Goal: Transaction & Acquisition: Purchase product/service

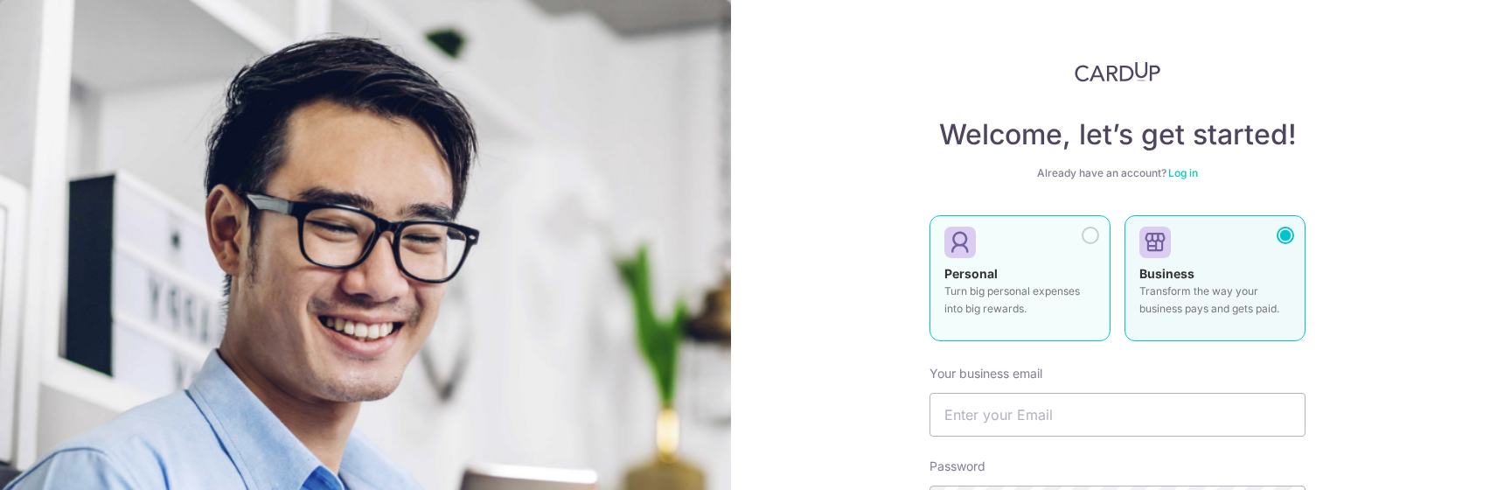
click at [997, 275] on strong "Personal" at bounding box center [970, 273] width 53 height 15
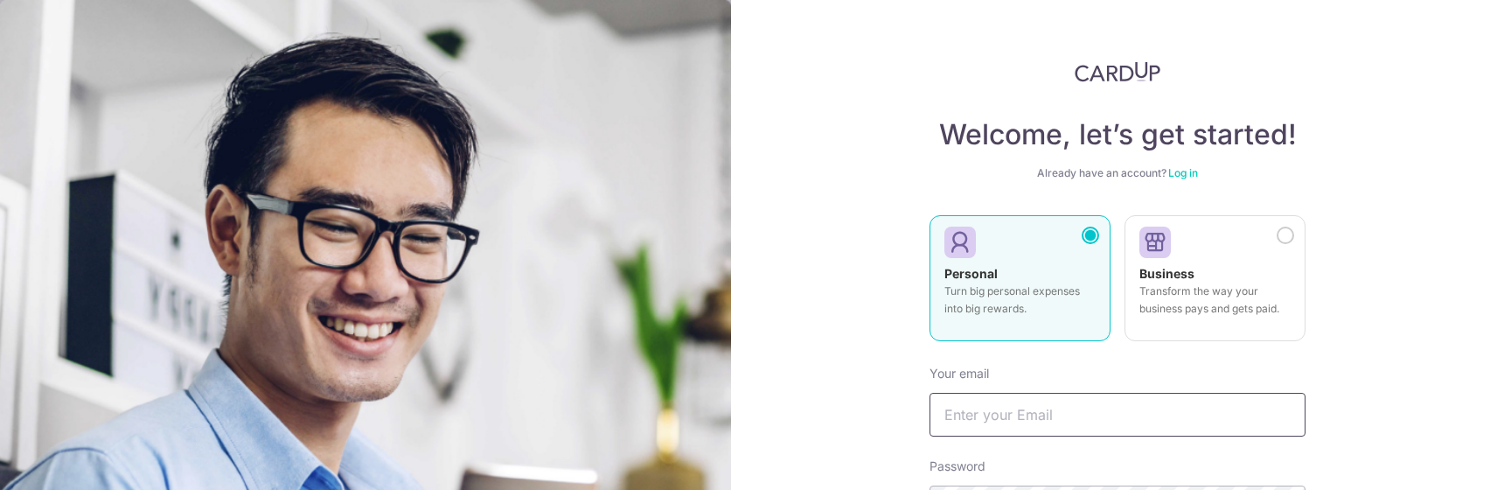
click at [1036, 410] on input "text" at bounding box center [1118, 415] width 376 height 44
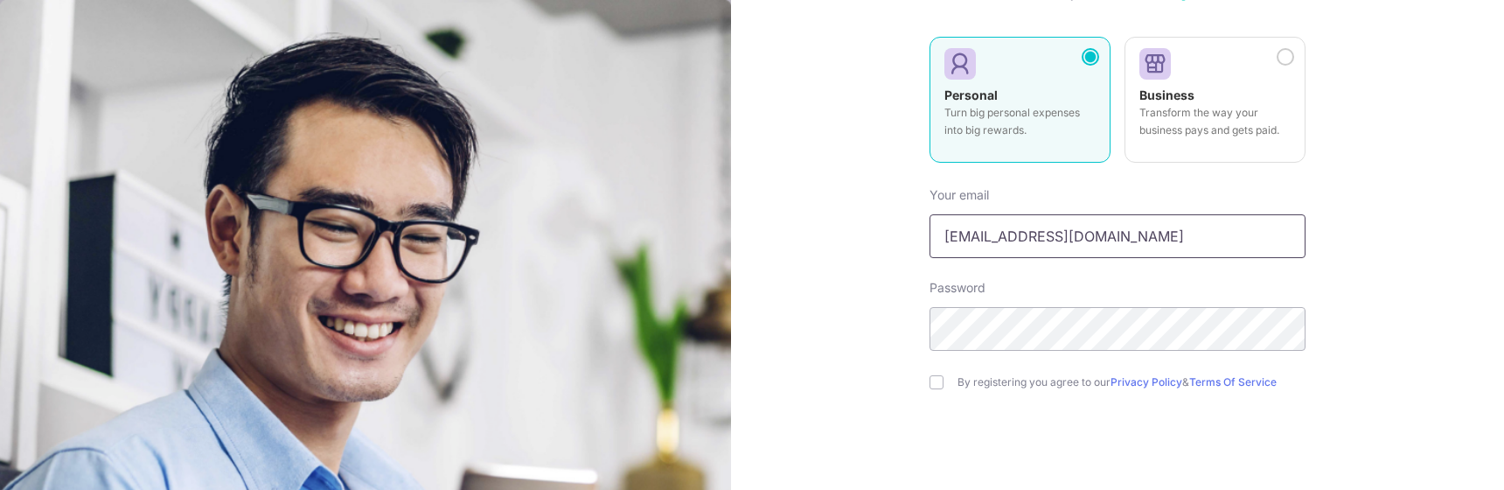
scroll to position [275, 0]
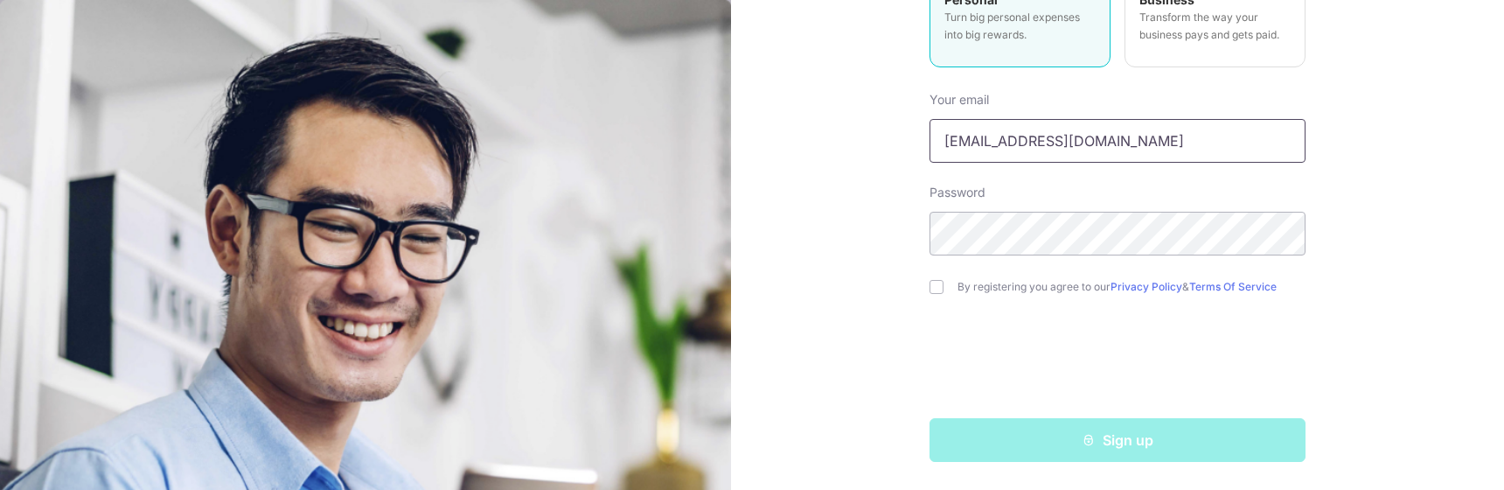
type input "[EMAIL_ADDRESS][DOMAIN_NAME]"
click at [941, 291] on input "checkbox" at bounding box center [937, 287] width 14 height 14
checkbox input "true"
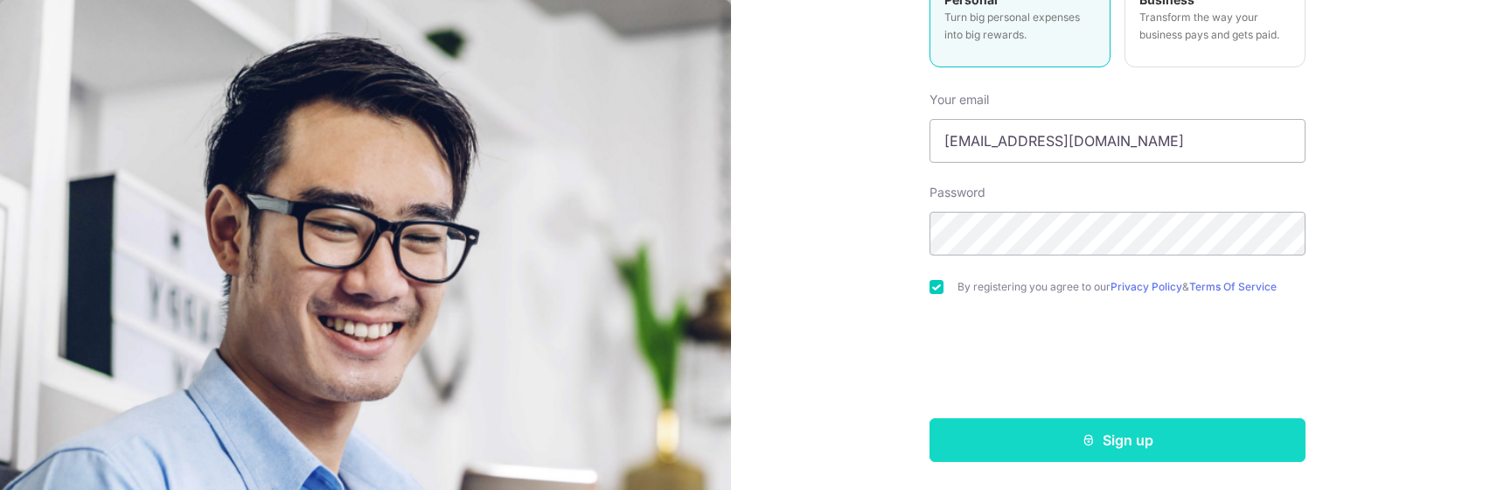
click at [1124, 442] on button "Sign up" at bounding box center [1118, 440] width 376 height 44
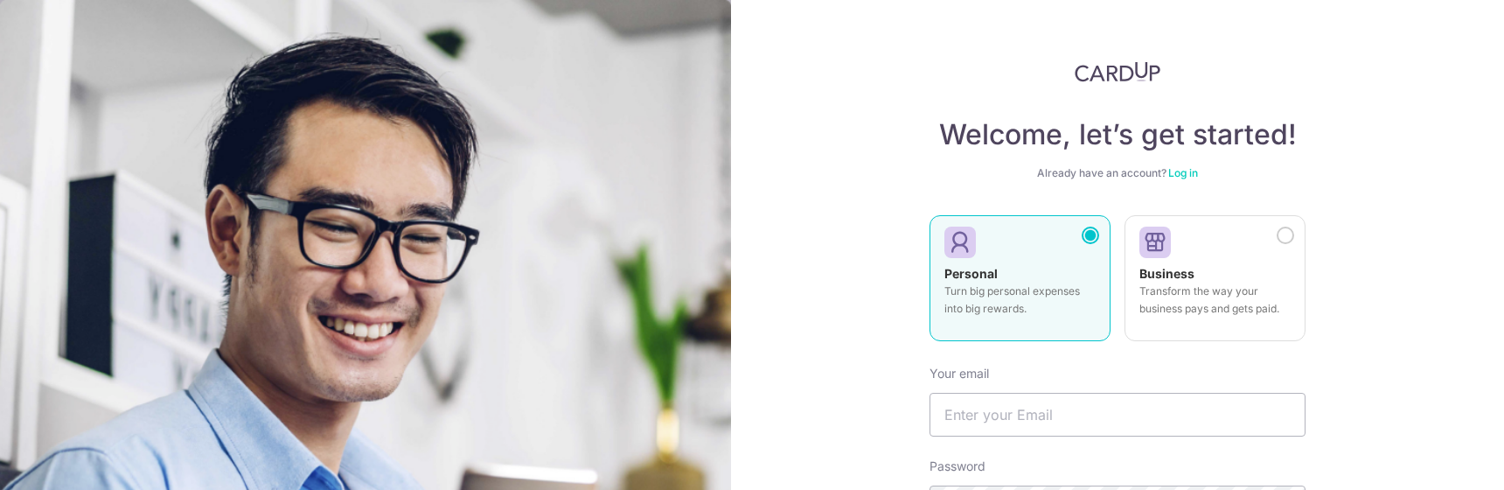
scroll to position [317, 0]
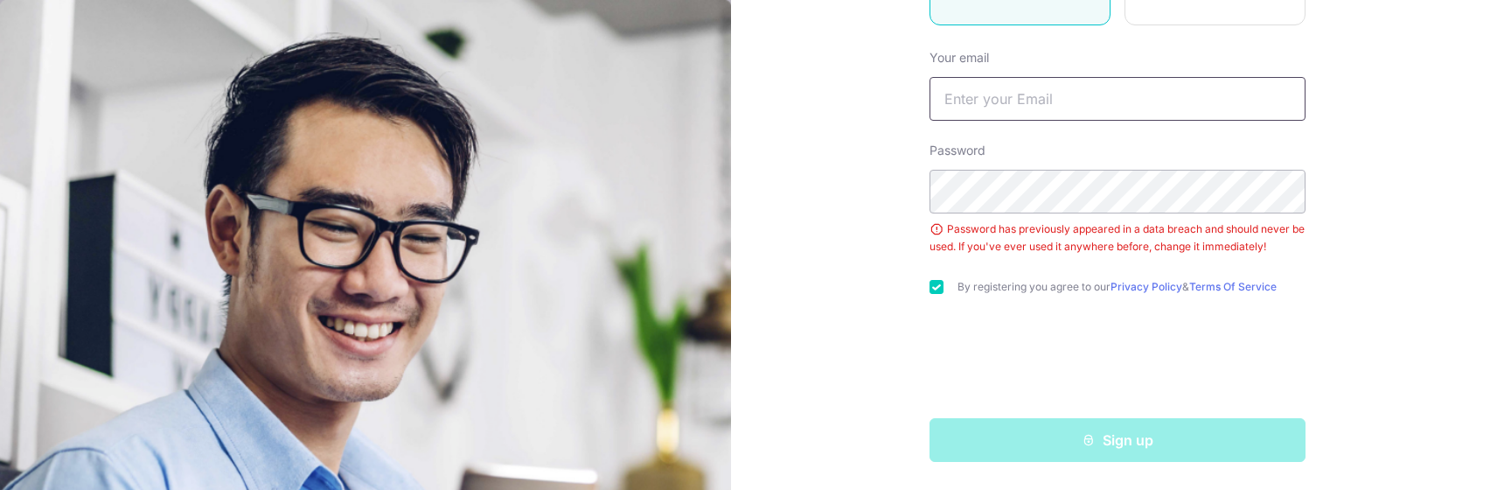
click at [952, 93] on input "text" at bounding box center [1118, 99] width 376 height 44
type input "[EMAIL_ADDRESS][DOMAIN_NAME]"
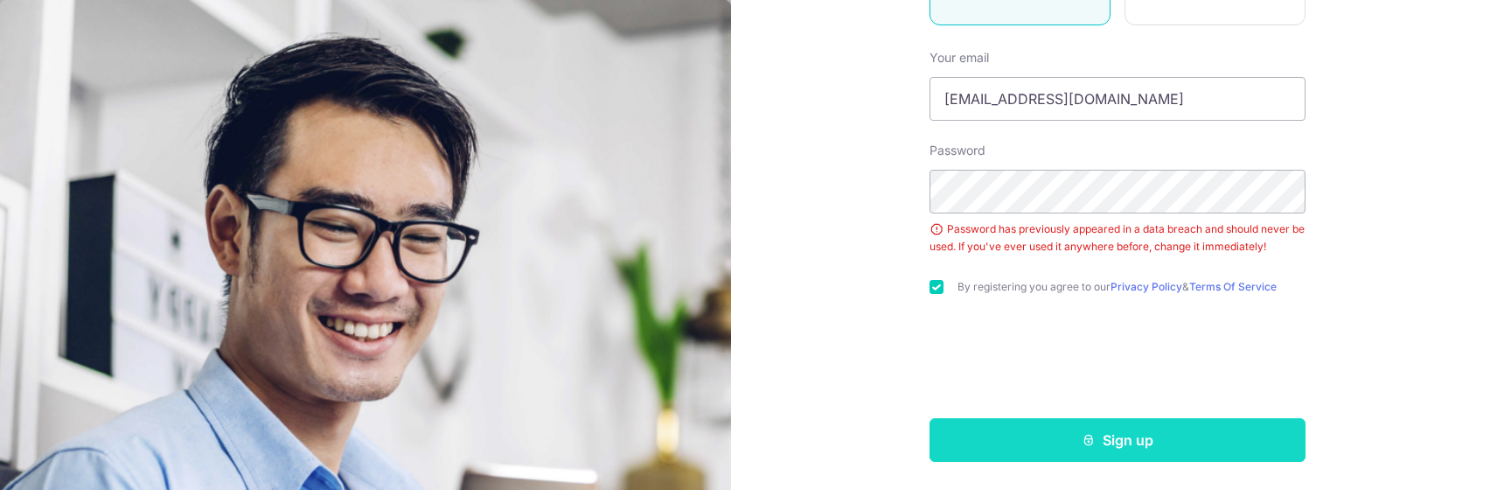
click at [1098, 437] on button "Sign up" at bounding box center [1118, 440] width 376 height 44
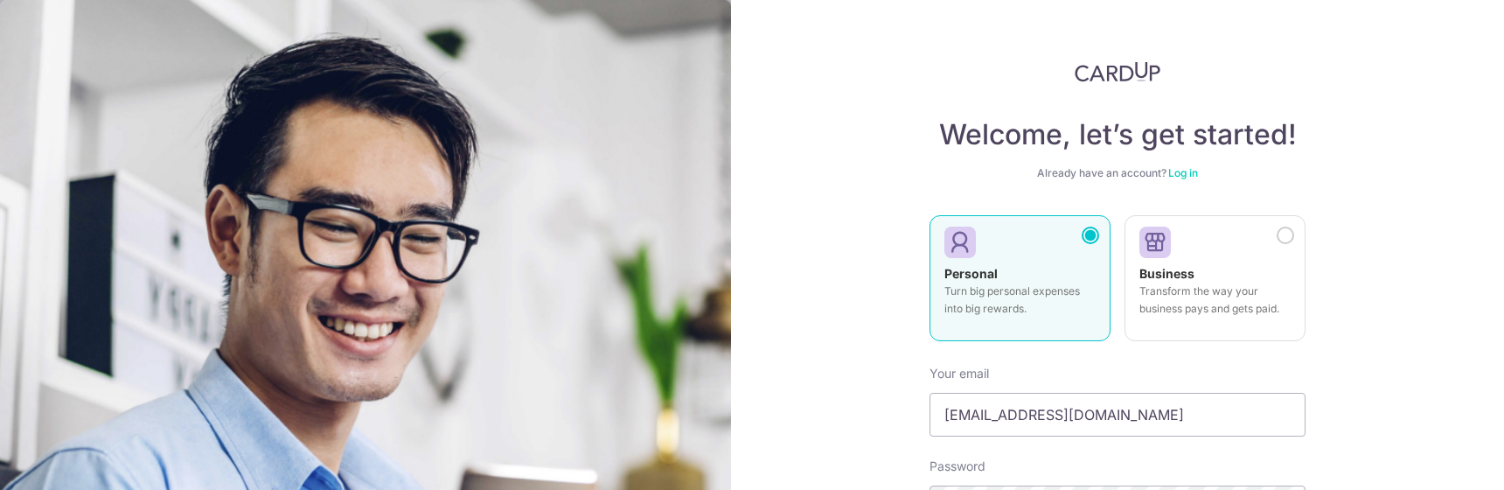
scroll to position [317, 0]
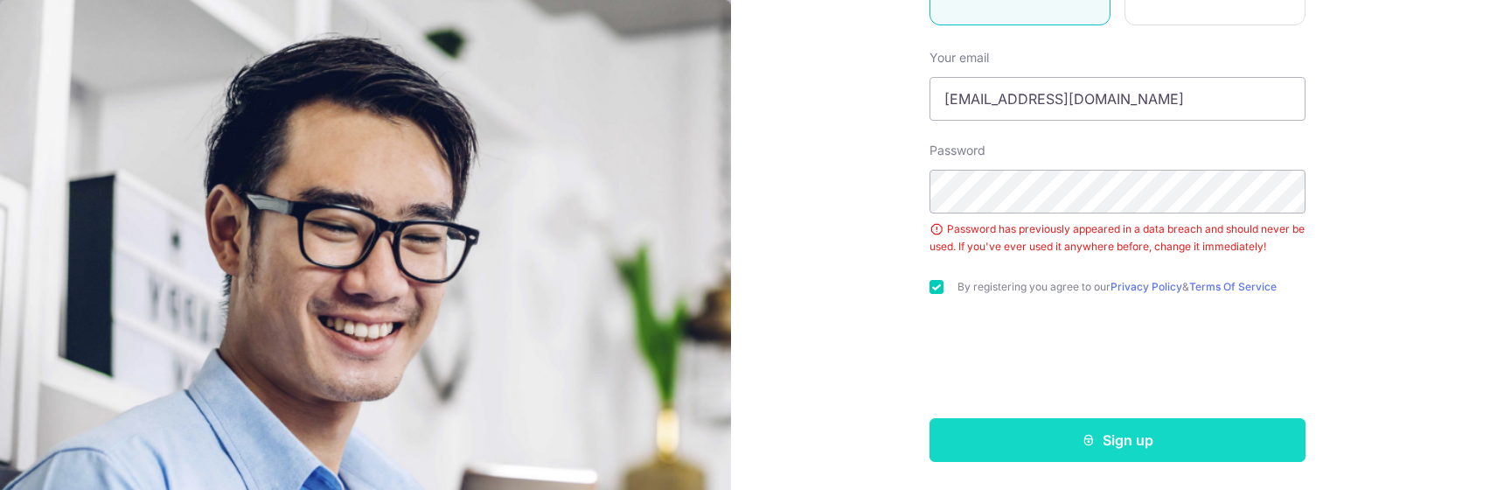
click at [1136, 441] on button "Sign up" at bounding box center [1118, 440] width 376 height 44
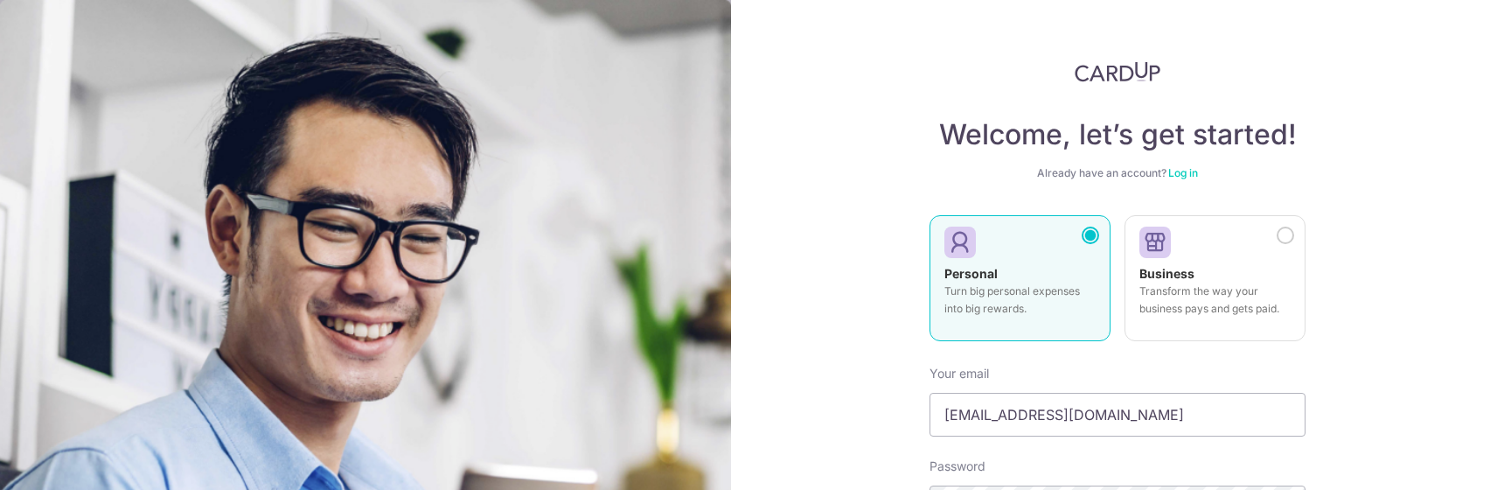
scroll to position [317, 0]
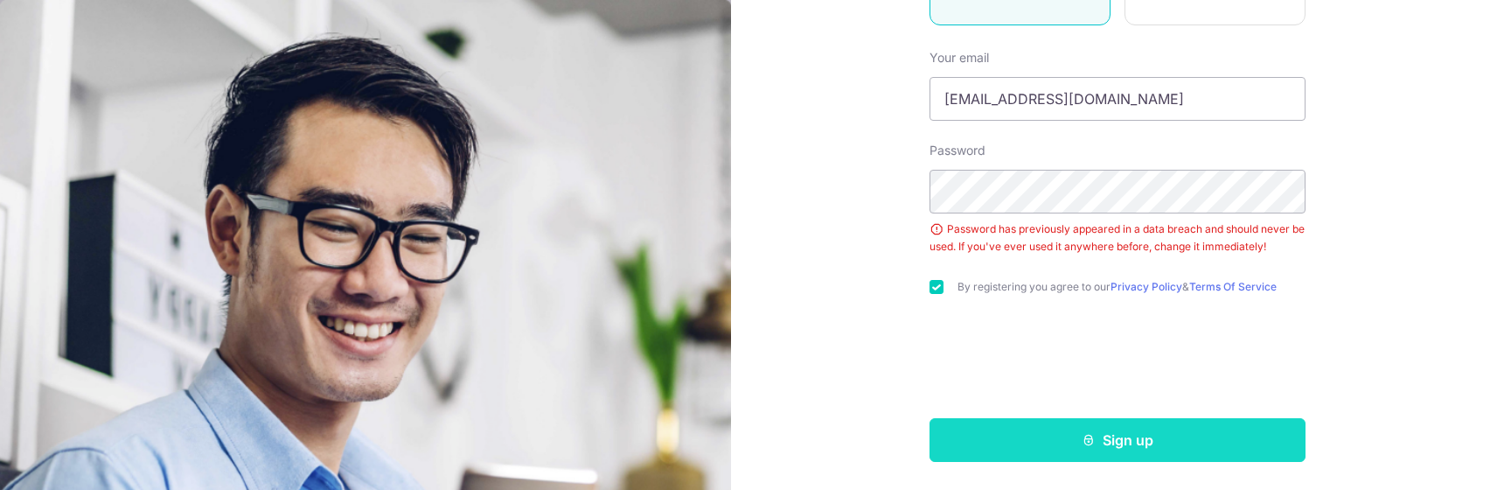
click at [1153, 447] on button "Sign up" at bounding box center [1118, 440] width 376 height 44
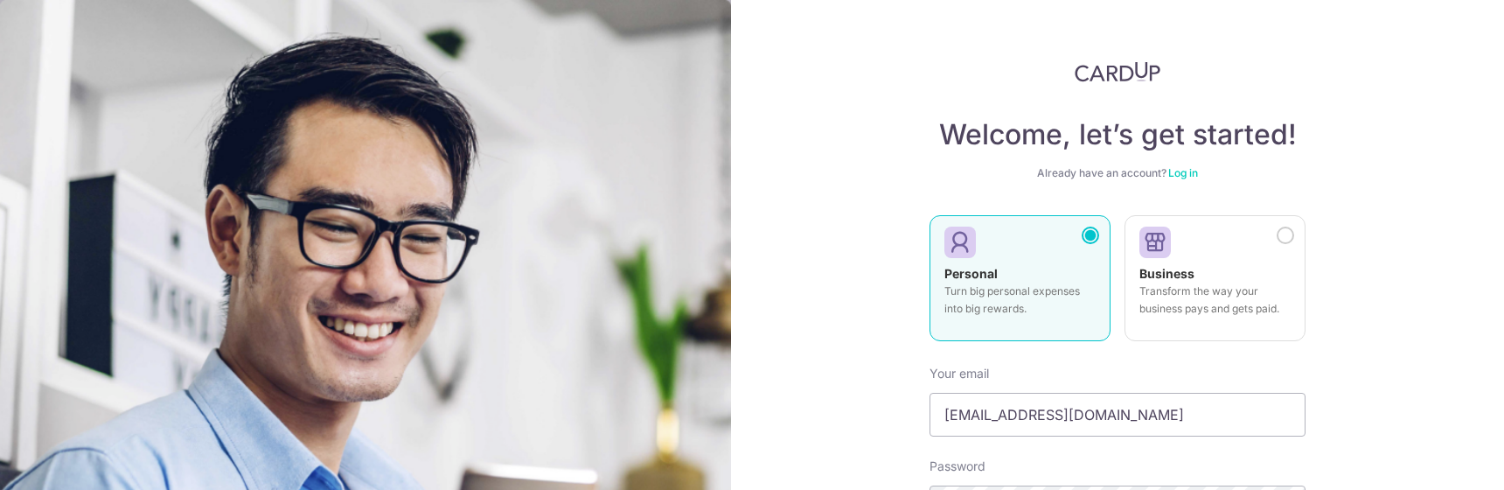
scroll to position [317, 0]
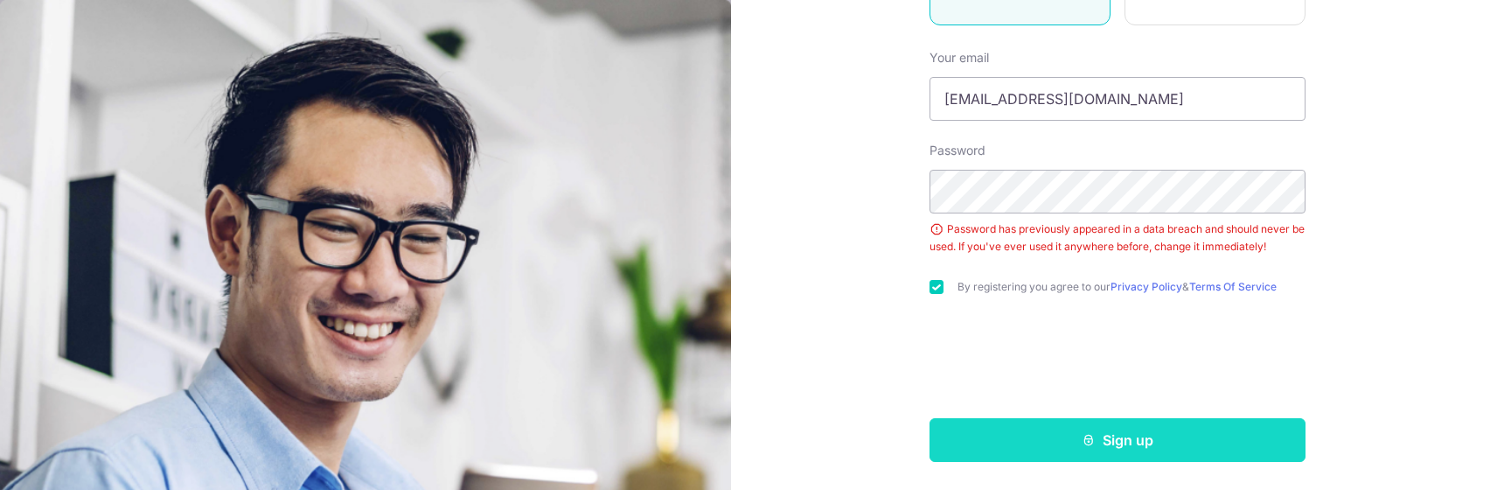
click at [1096, 446] on button "Sign up" at bounding box center [1118, 440] width 376 height 44
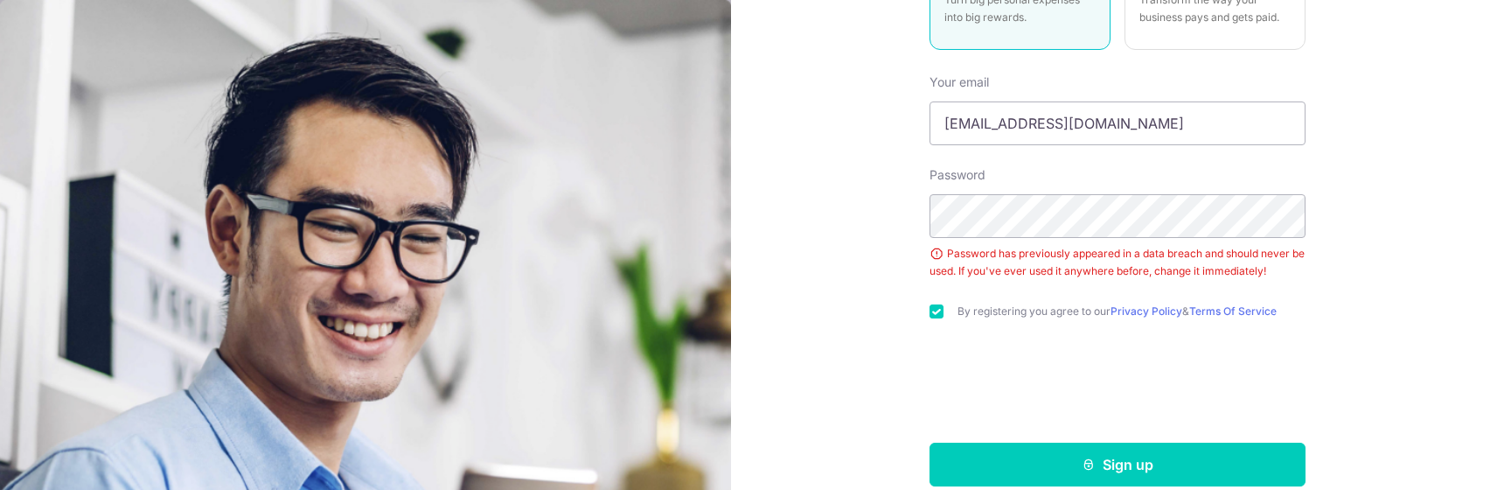
scroll to position [317, 0]
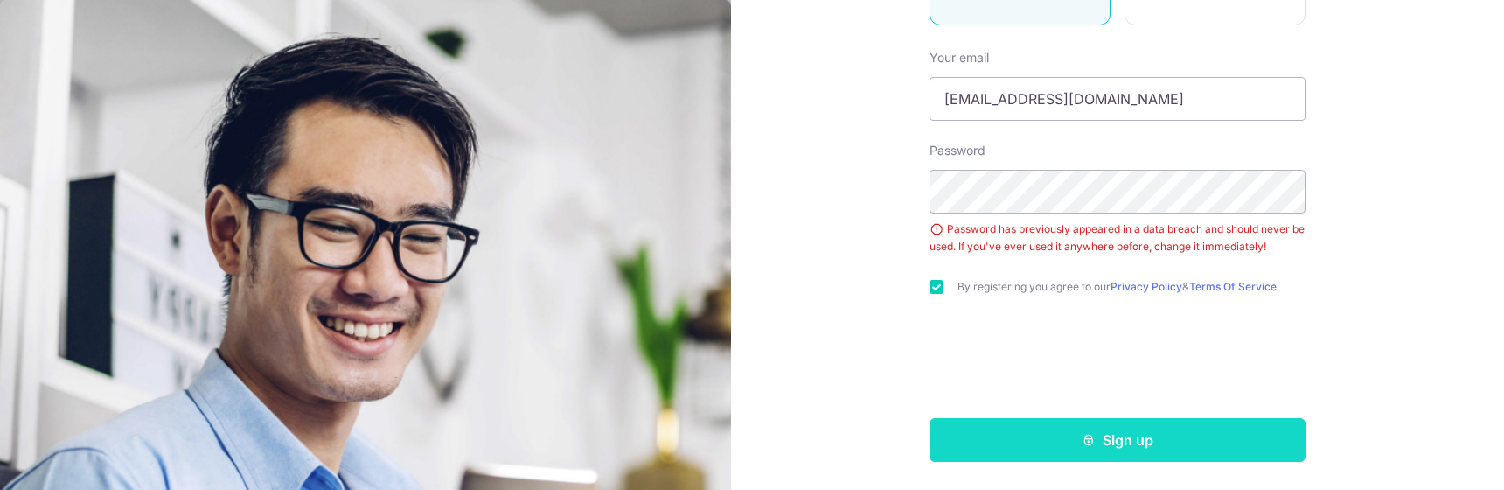
click at [1091, 434] on icon "submit" at bounding box center [1089, 440] width 14 height 14
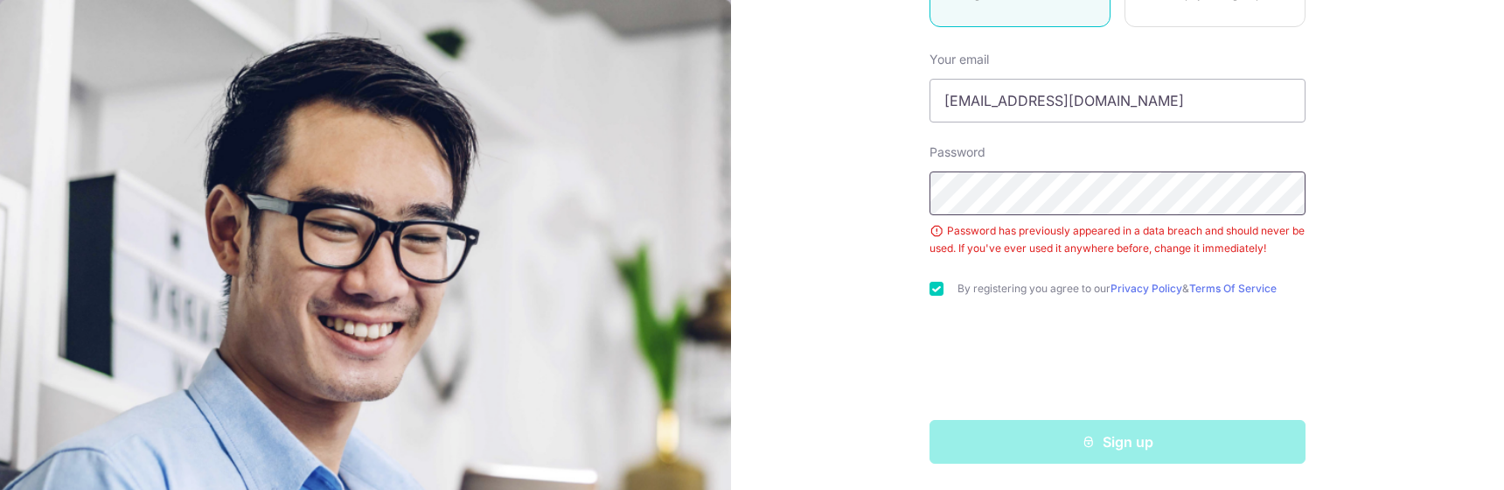
scroll to position [317, 0]
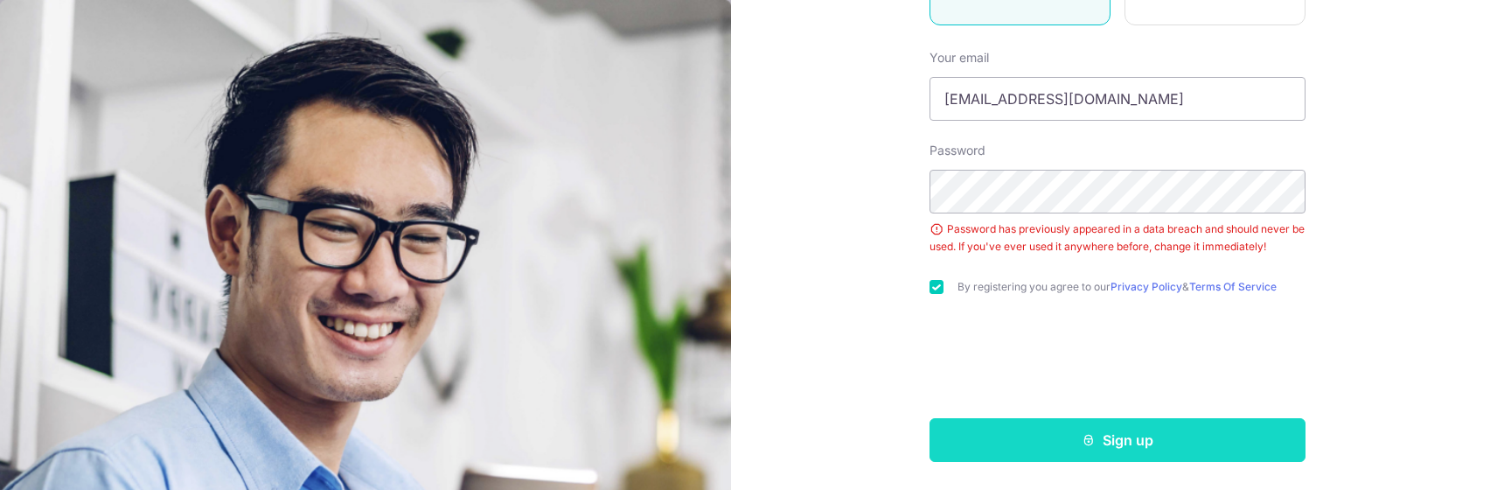
click at [1125, 441] on button "Sign up" at bounding box center [1118, 440] width 376 height 44
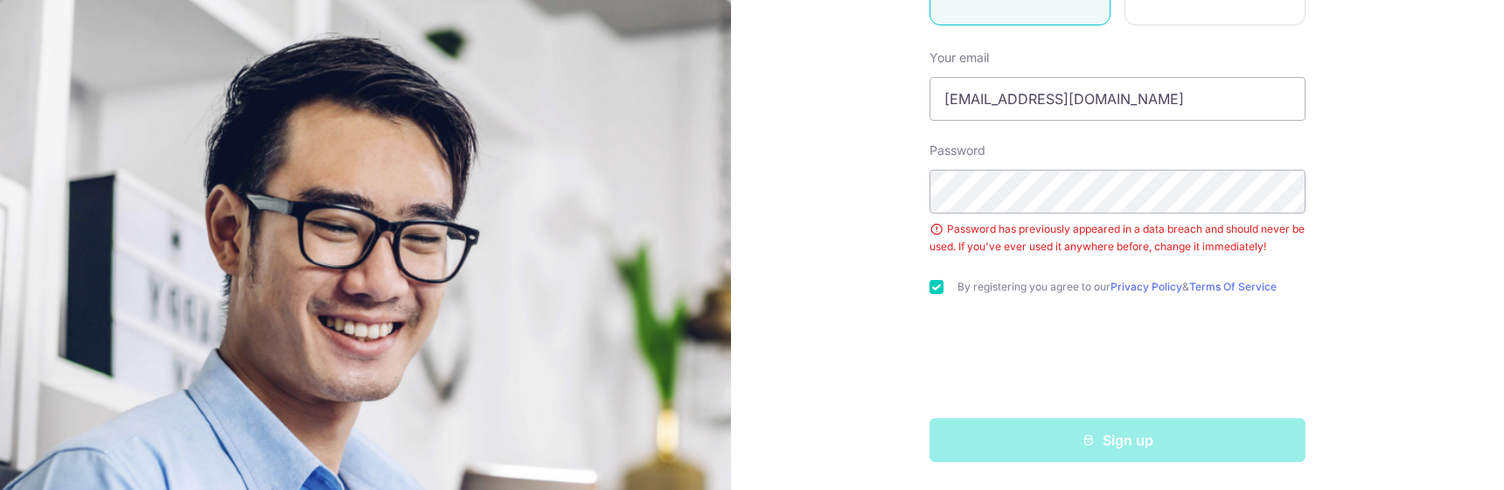
click at [867, 282] on div "Welcome, let’s get started! Already have an account? Log in Personal Turn big p…" at bounding box center [1117, 245] width 773 height 490
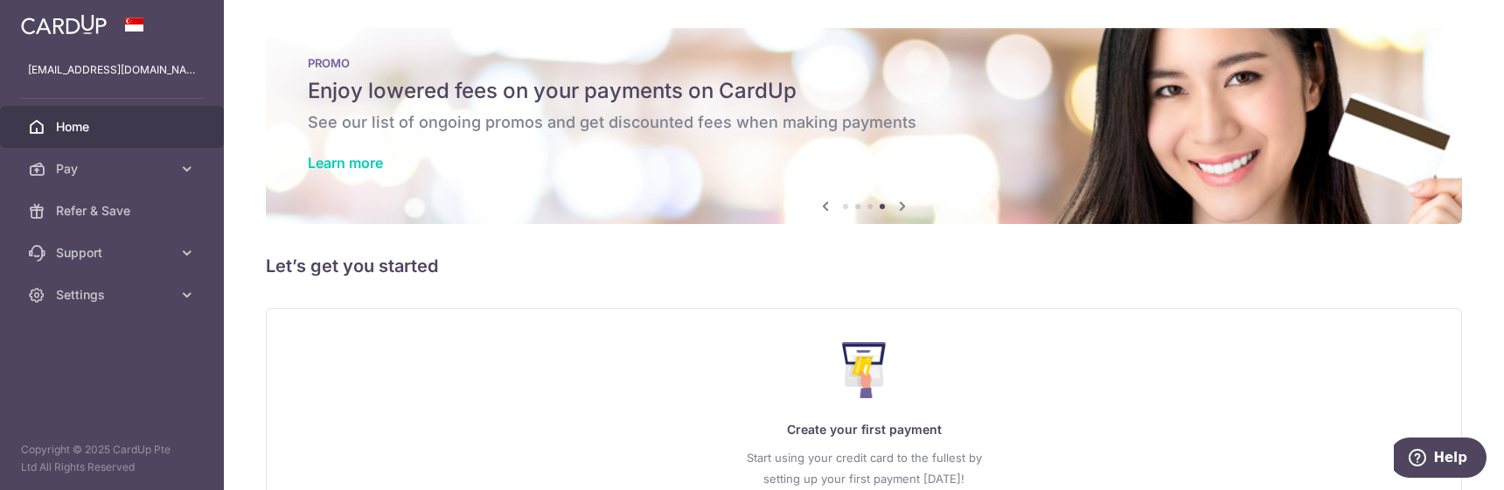
scroll to position [149, 0]
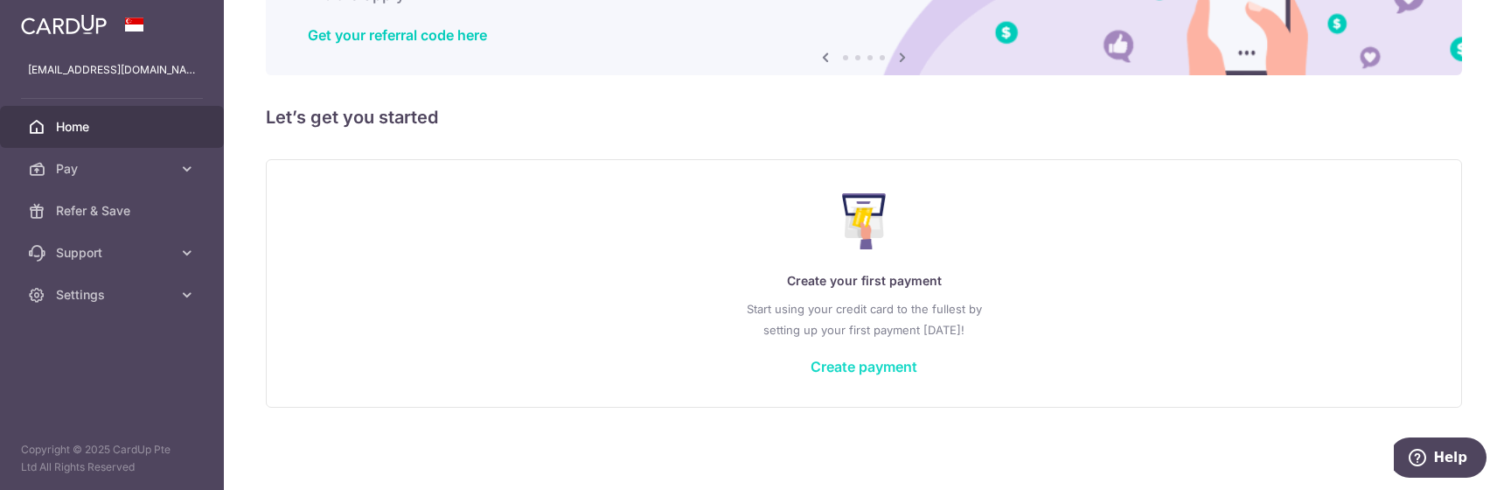
click at [835, 365] on link "Create payment" at bounding box center [864, 366] width 107 height 17
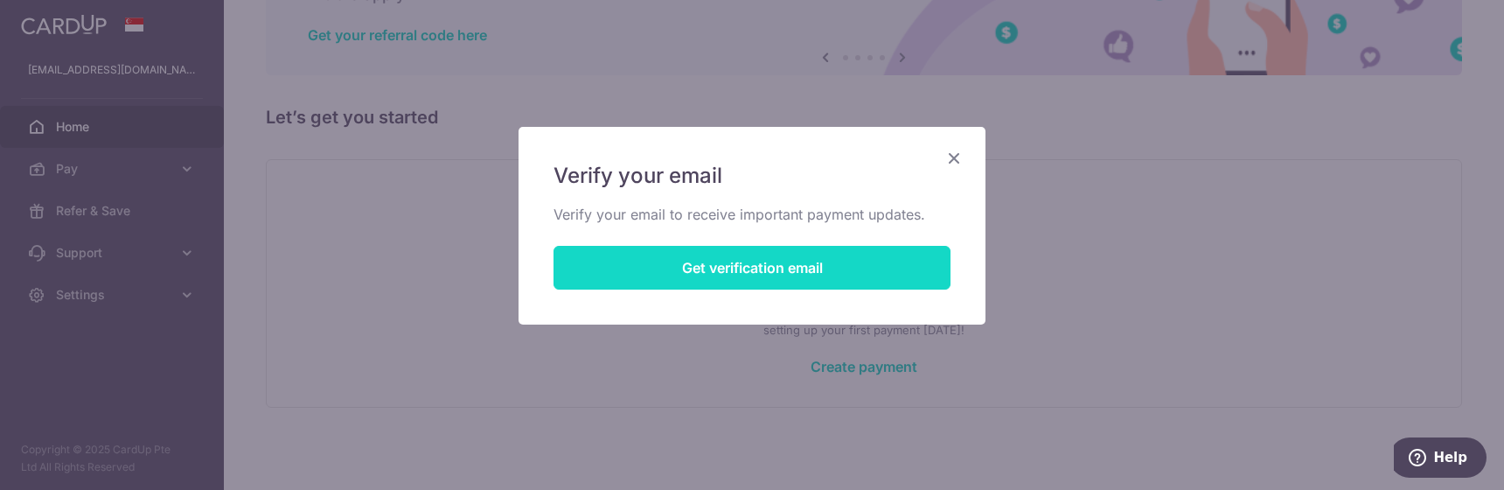
click at [790, 272] on button "Get verification email" at bounding box center [752, 268] width 397 height 44
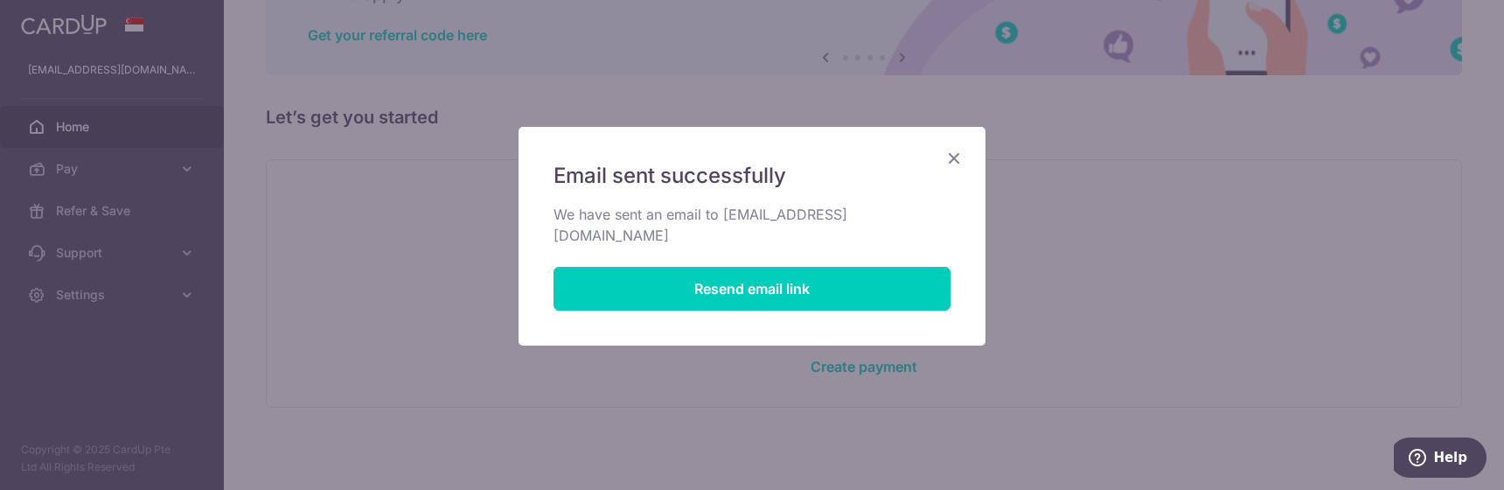
click at [955, 155] on icon "Close" at bounding box center [954, 158] width 21 height 22
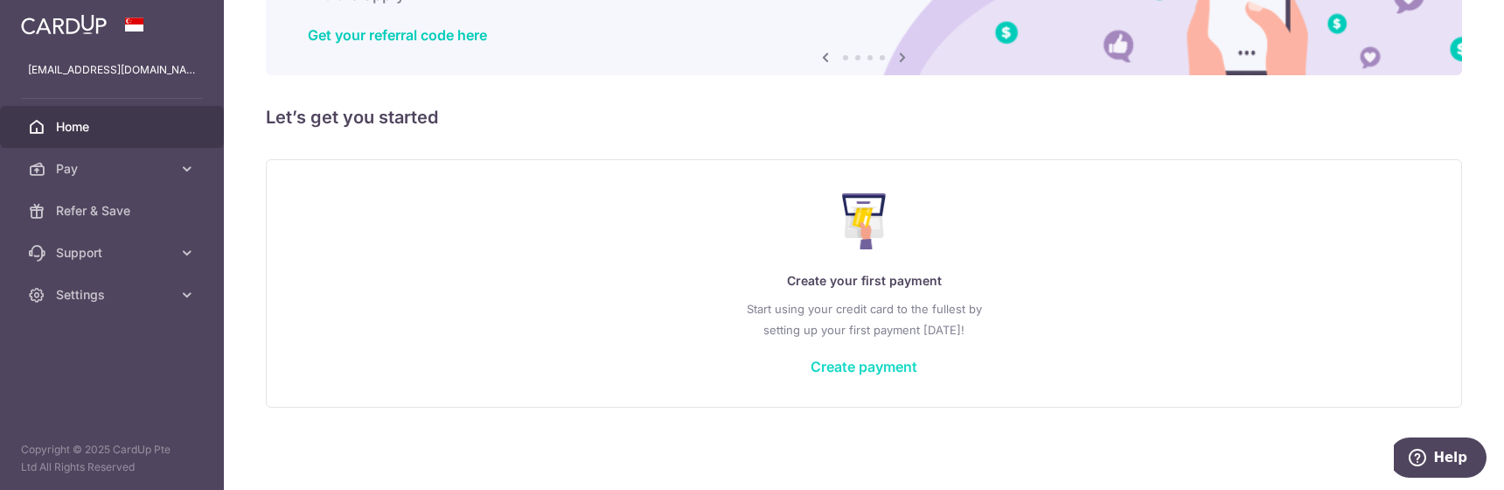
click at [883, 367] on link "Create payment" at bounding box center [864, 366] width 107 height 17
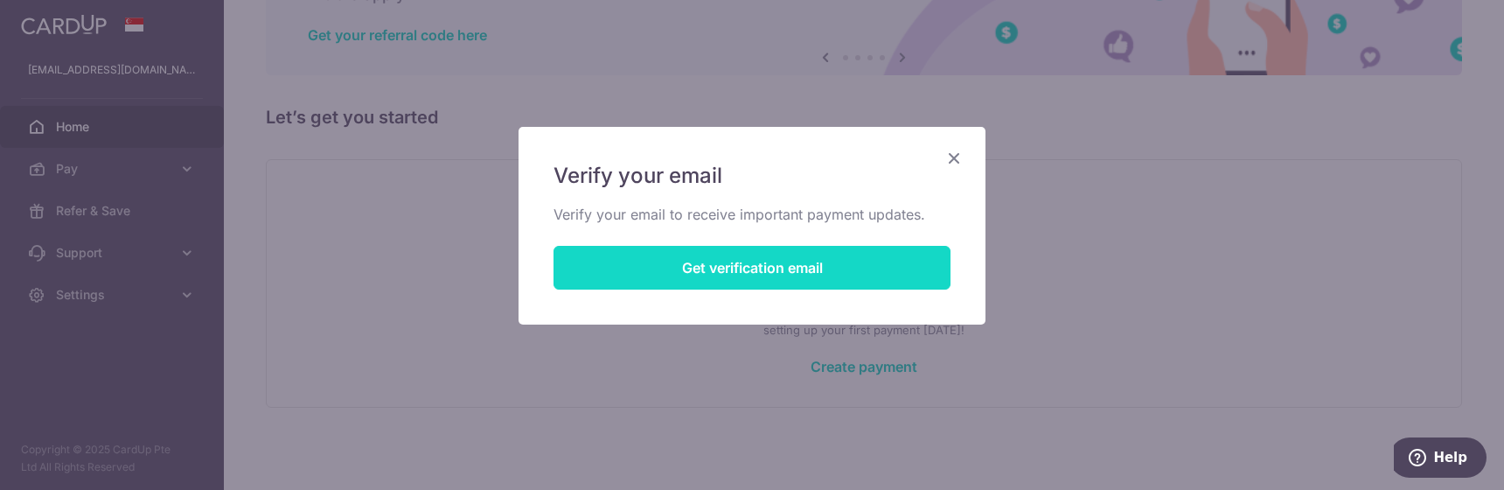
click at [777, 272] on button "Get verification email" at bounding box center [752, 268] width 397 height 44
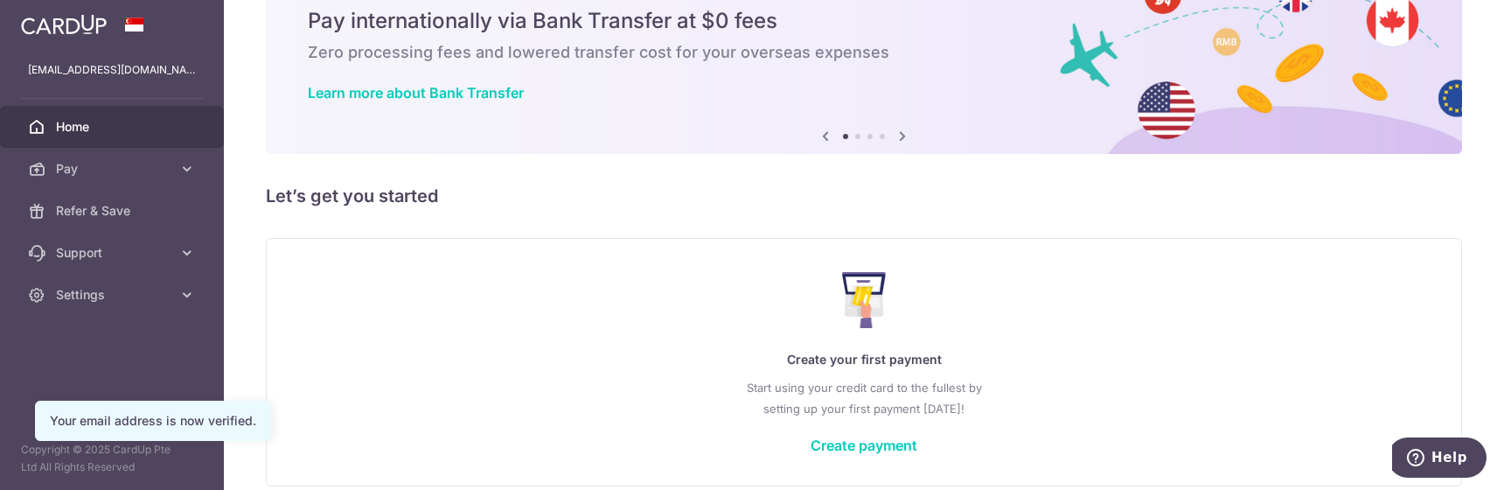
scroll to position [149, 0]
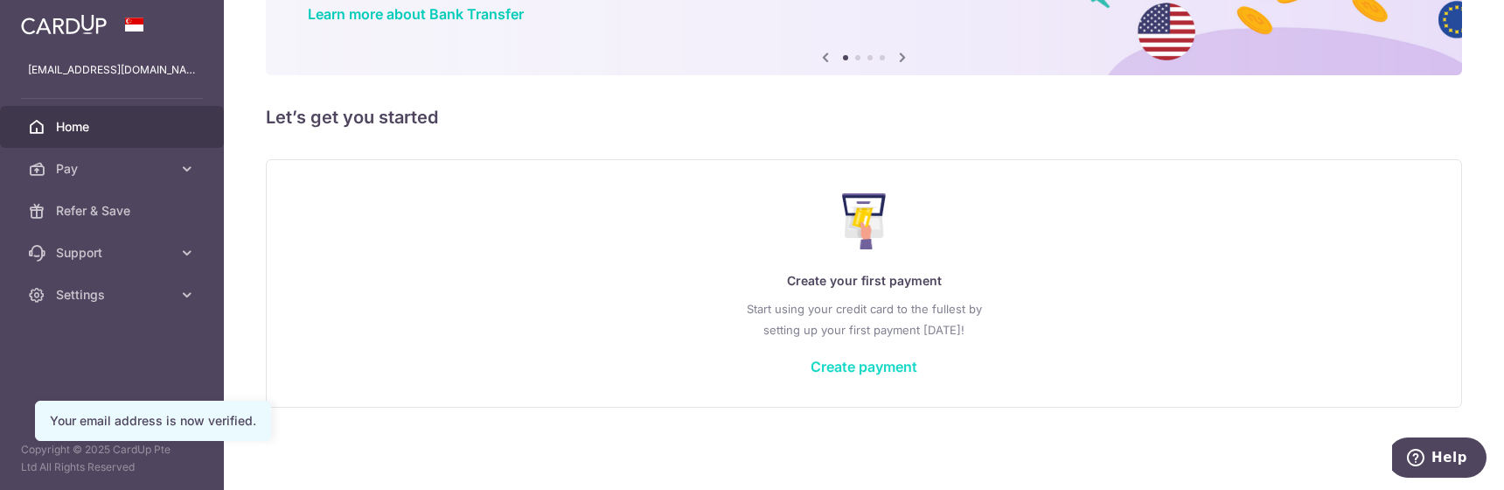
click at [826, 368] on link "Create payment" at bounding box center [864, 366] width 107 height 17
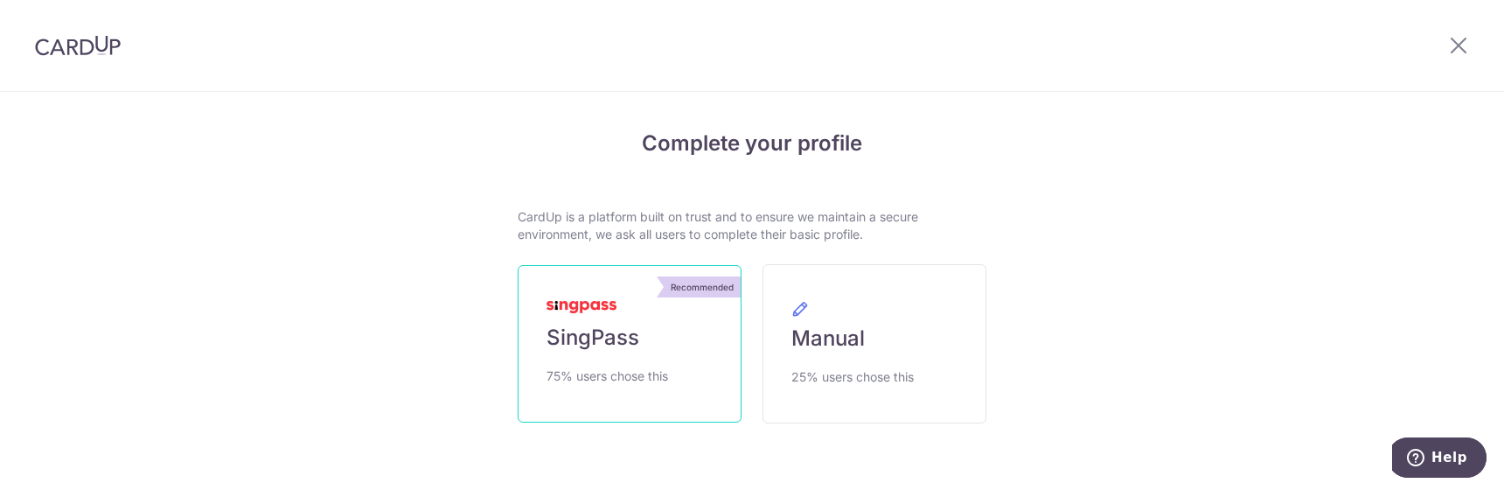
click at [611, 332] on span "SingPass" at bounding box center [593, 338] width 93 height 28
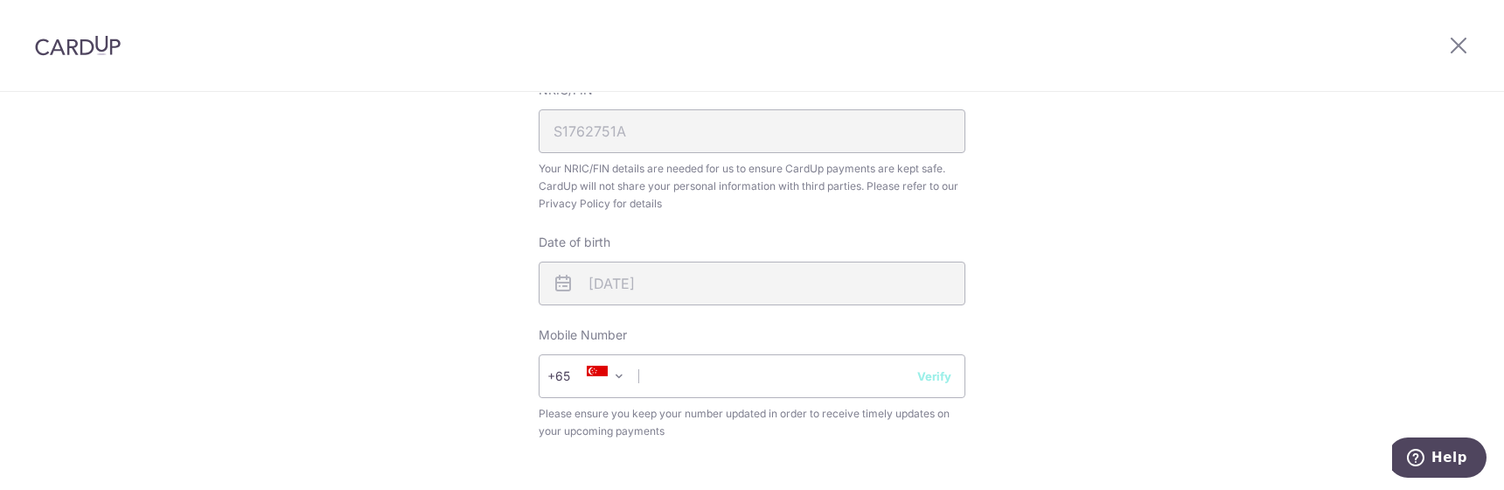
scroll to position [624, 0]
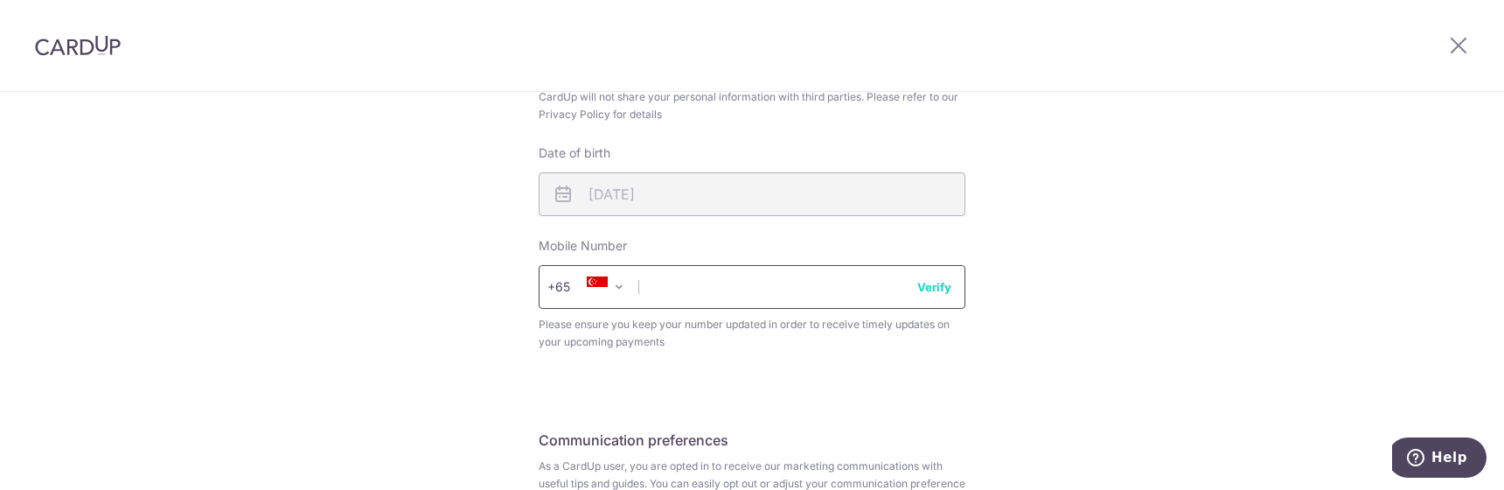
click at [723, 271] on input "text" at bounding box center [752, 287] width 427 height 44
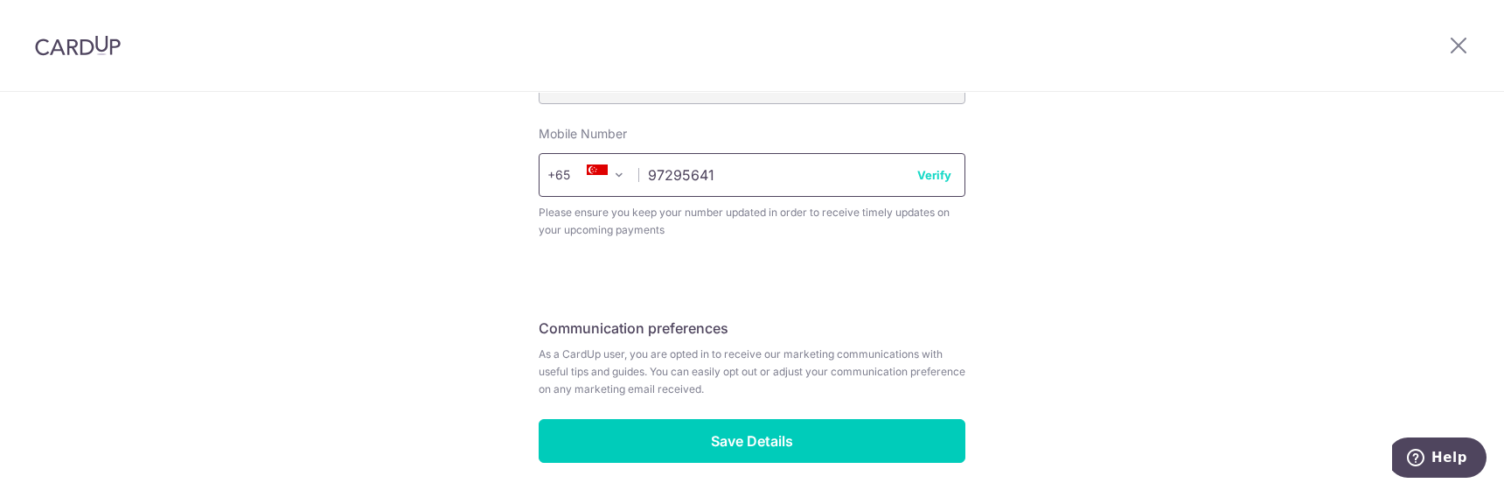
scroll to position [805, 0]
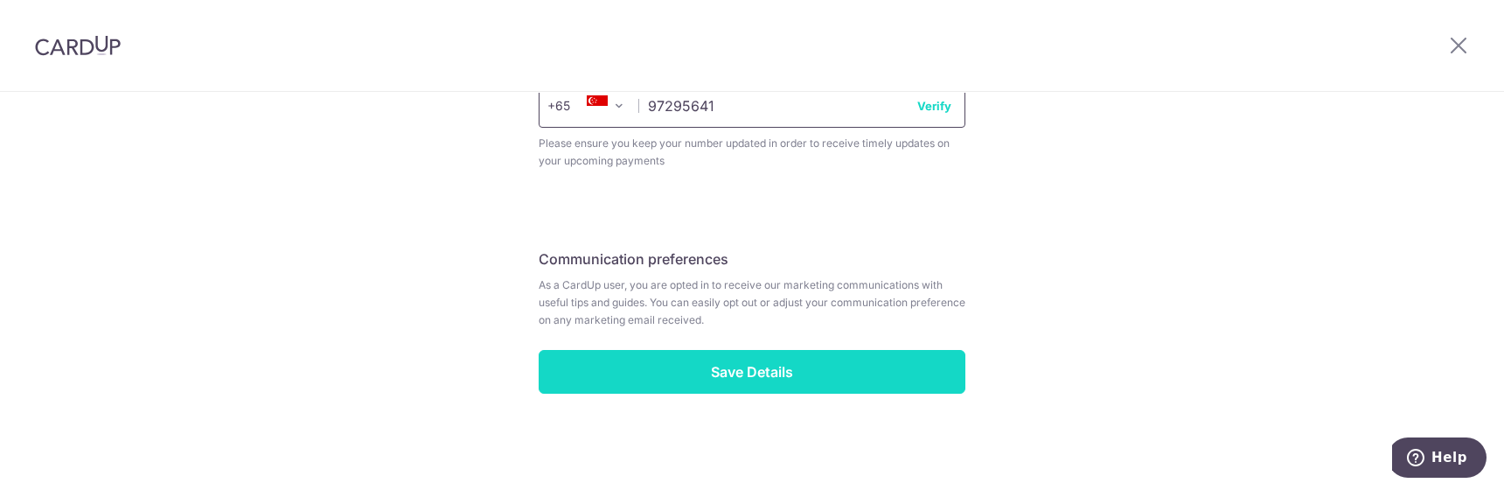
type input "97295641"
click at [813, 367] on input "Save Details" at bounding box center [752, 372] width 427 height 44
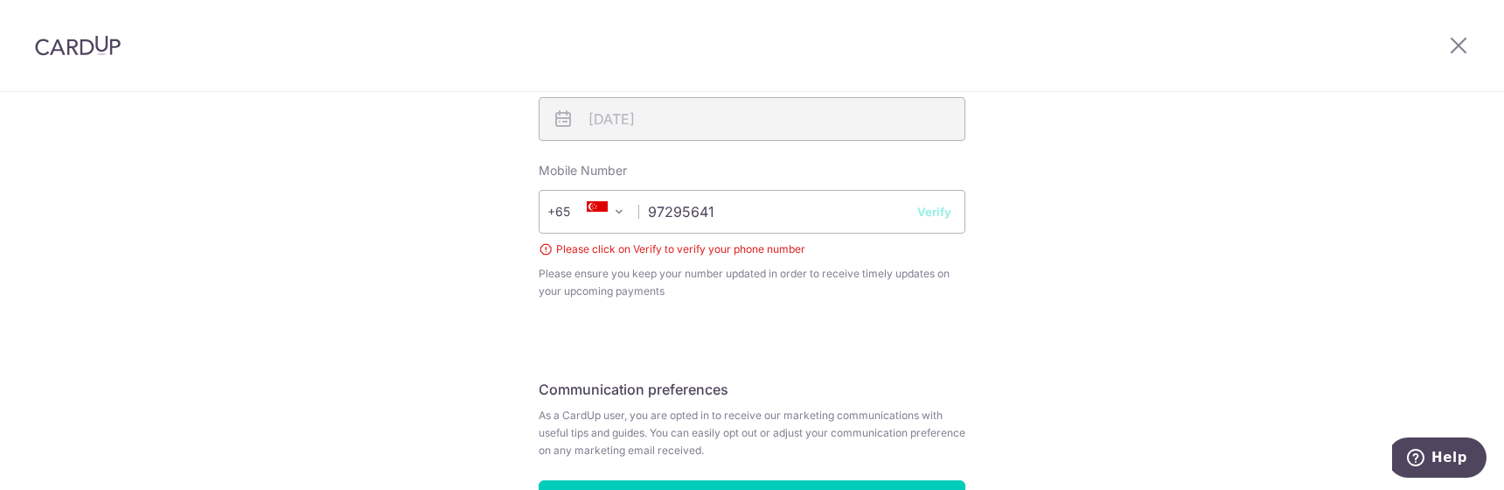
scroll to position [652, 0]
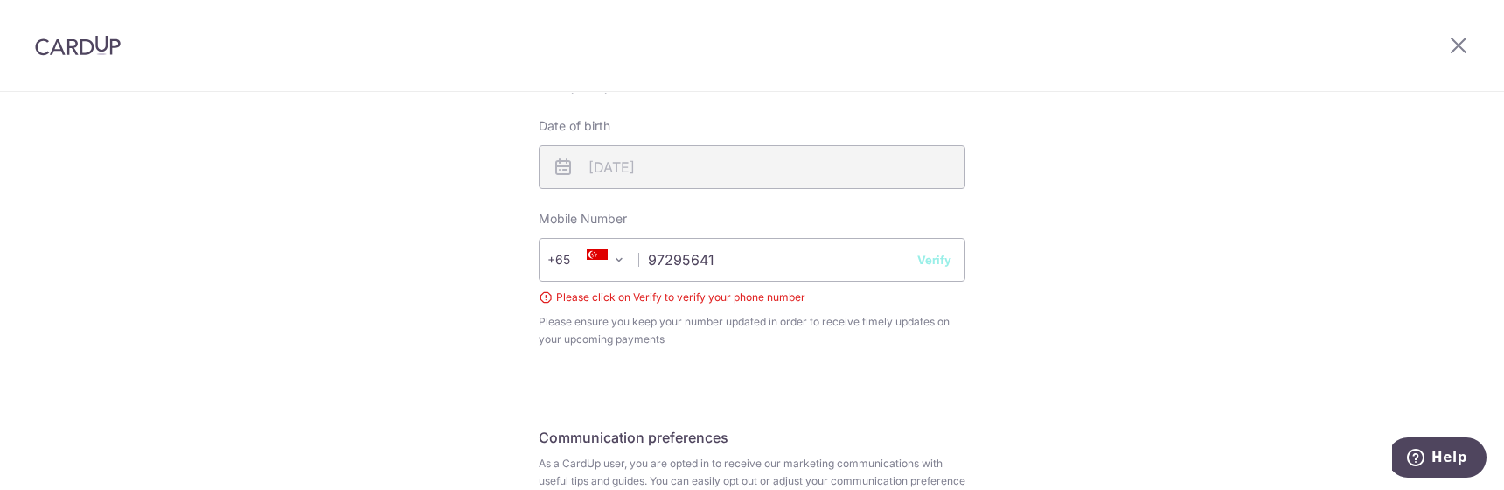
click at [935, 254] on button "Verify" at bounding box center [934, 259] width 34 height 17
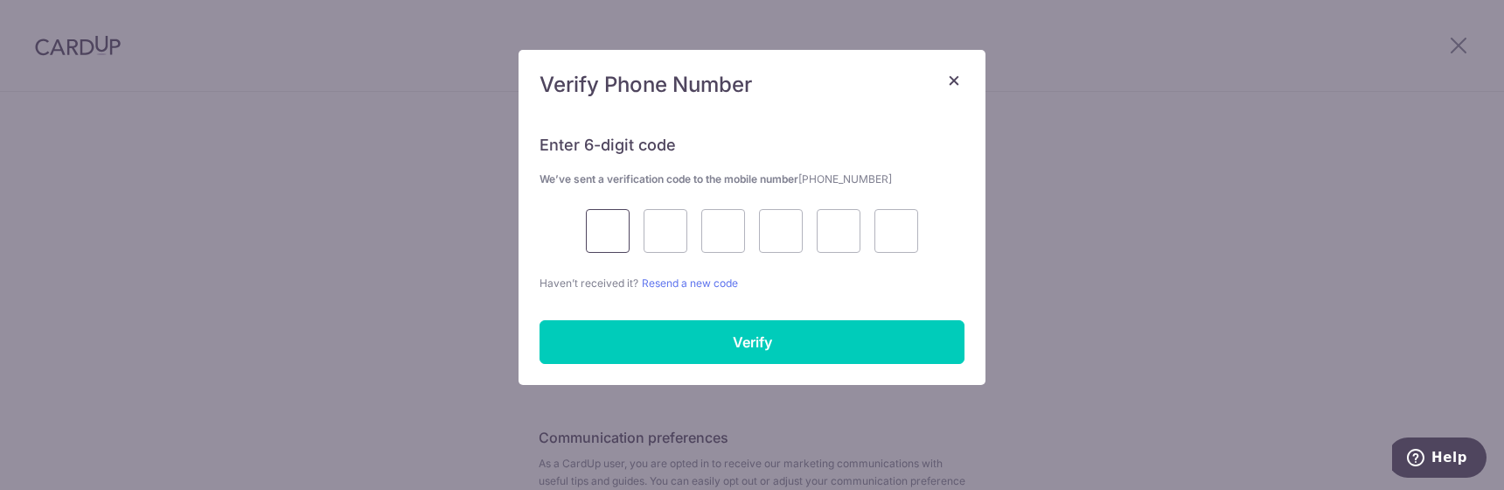
click at [603, 228] on input "text" at bounding box center [608, 231] width 44 height 44
type input "4"
type input "2"
type input "4"
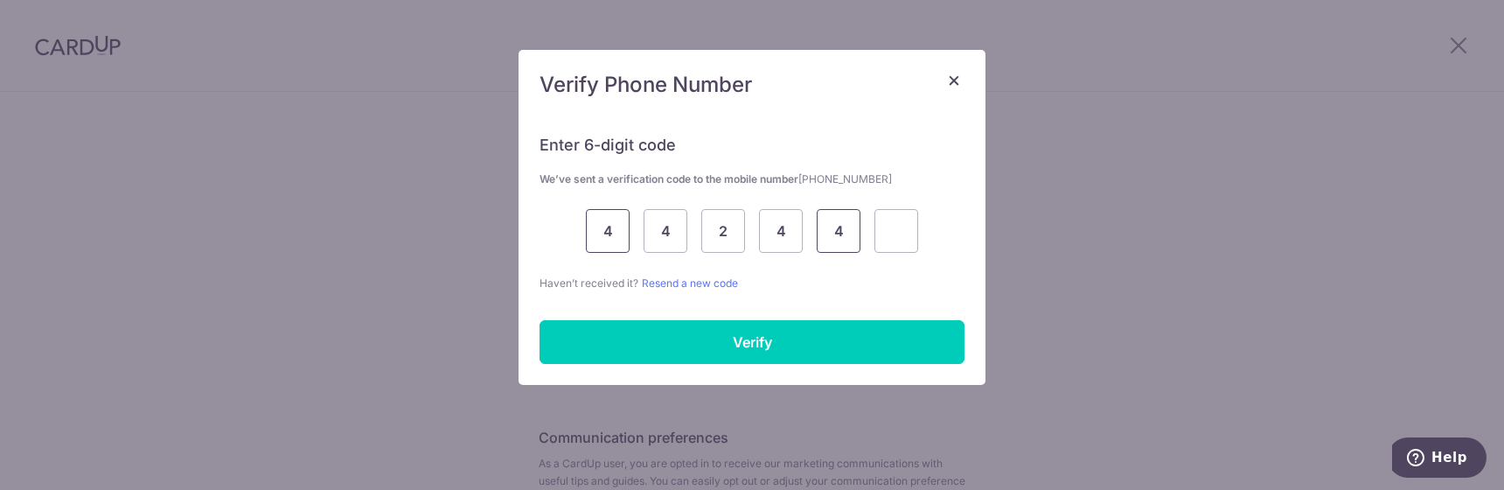
type input "4"
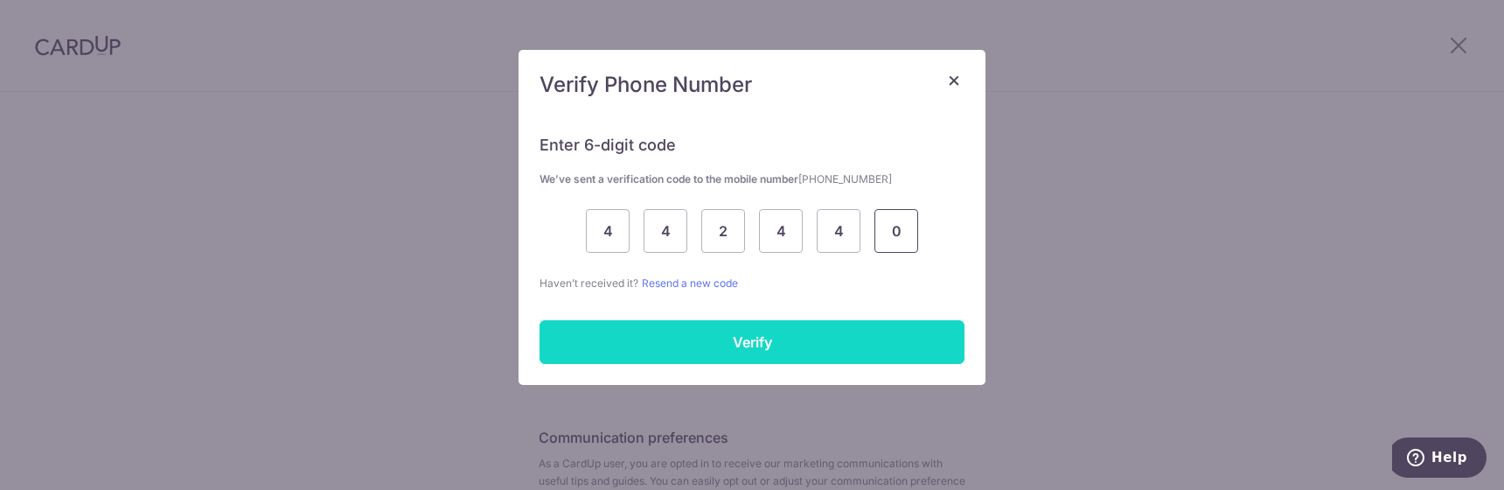
type input "0"
click at [726, 338] on input "Verify" at bounding box center [752, 342] width 425 height 44
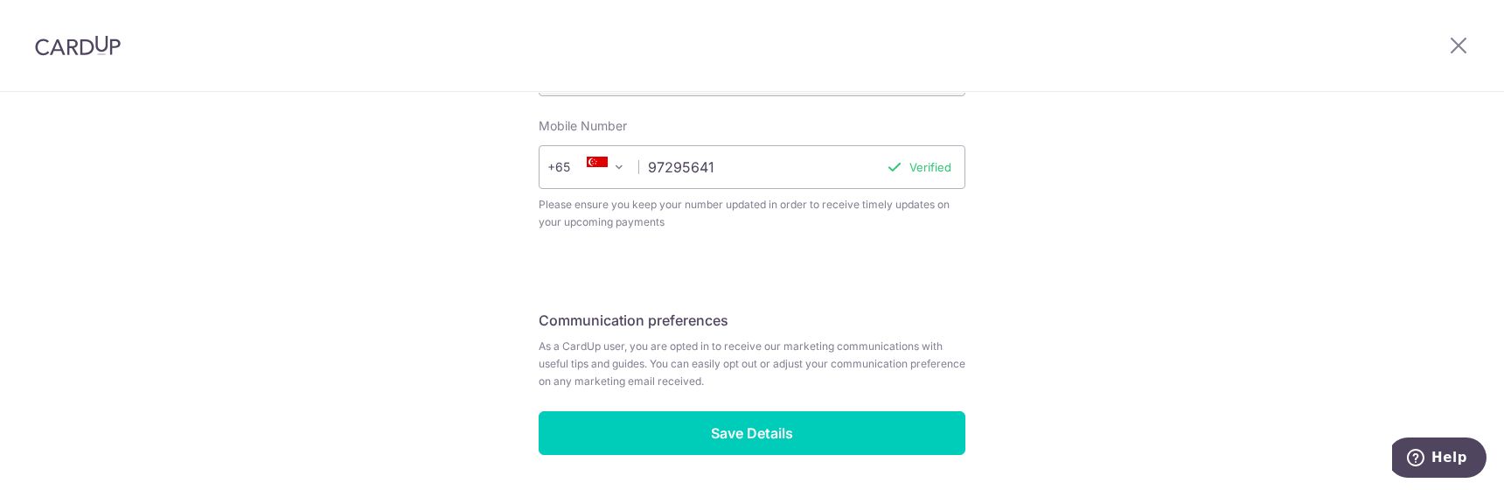
scroll to position [805, 0]
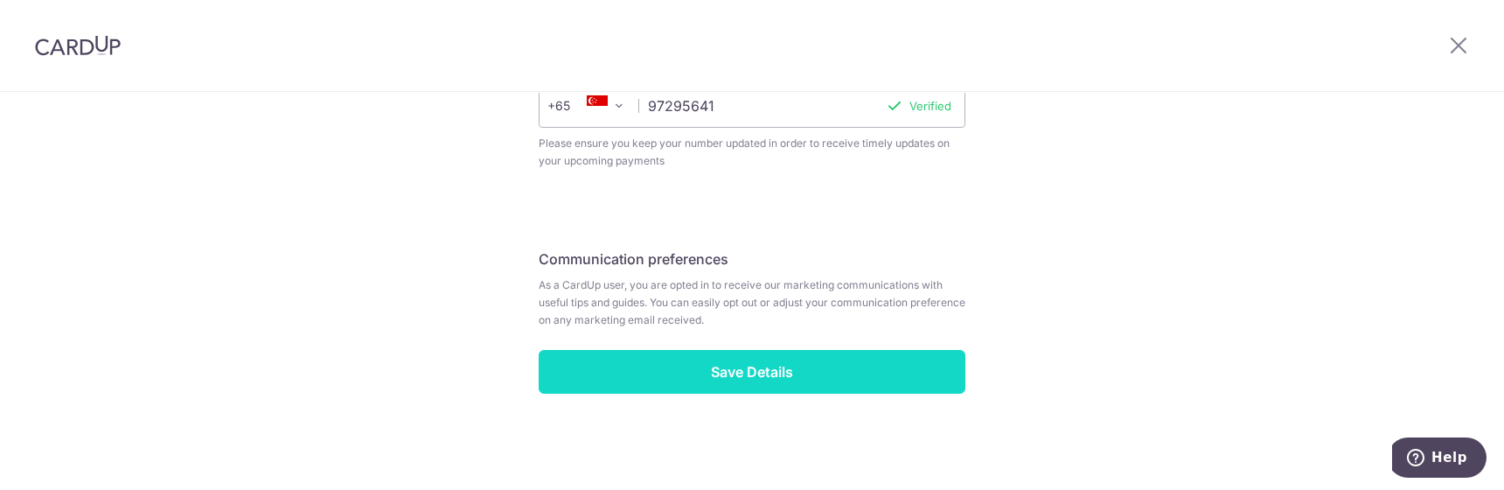
click at [785, 379] on input "Save Details" at bounding box center [752, 372] width 427 height 44
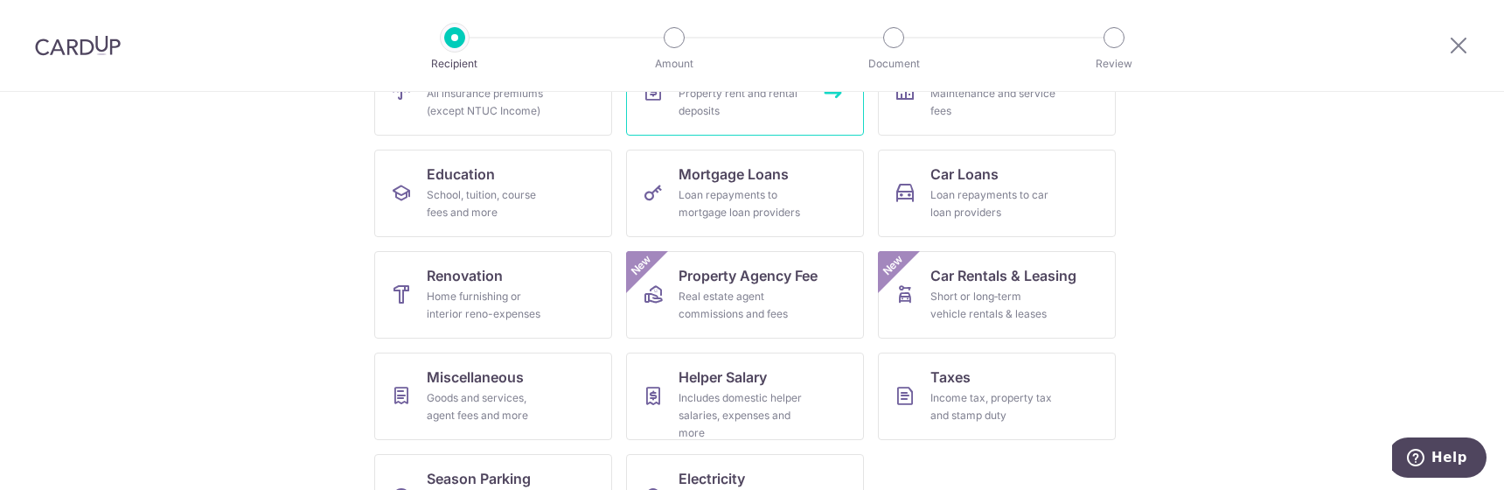
scroll to position [268, 0]
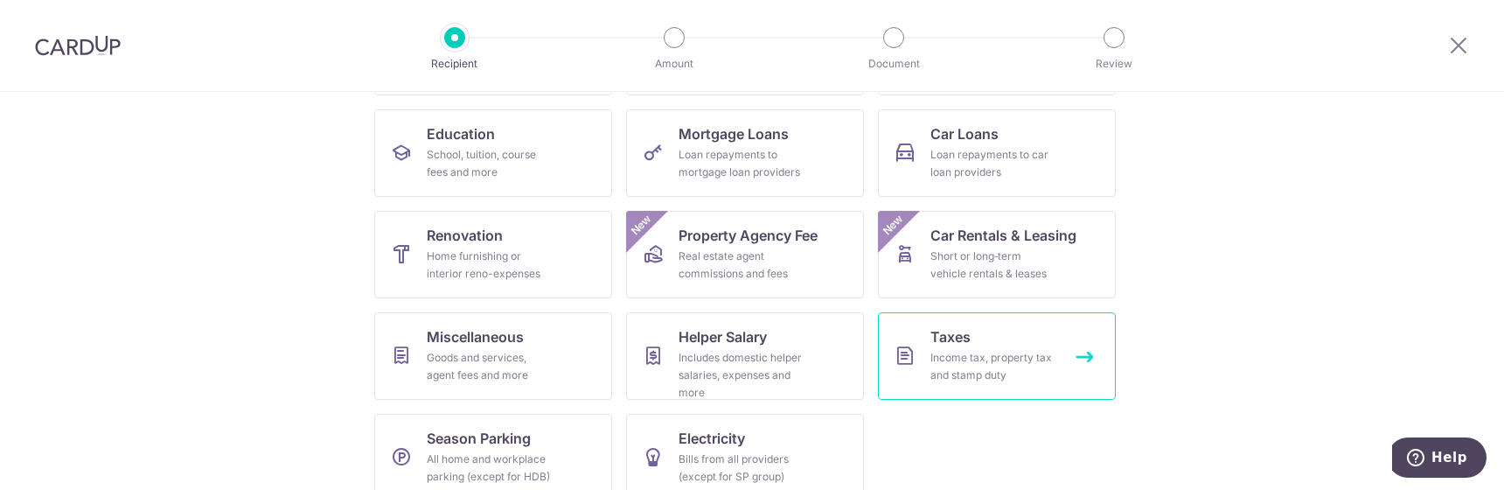
click at [972, 364] on div "Income tax, property tax and stamp duty" at bounding box center [993, 366] width 126 height 35
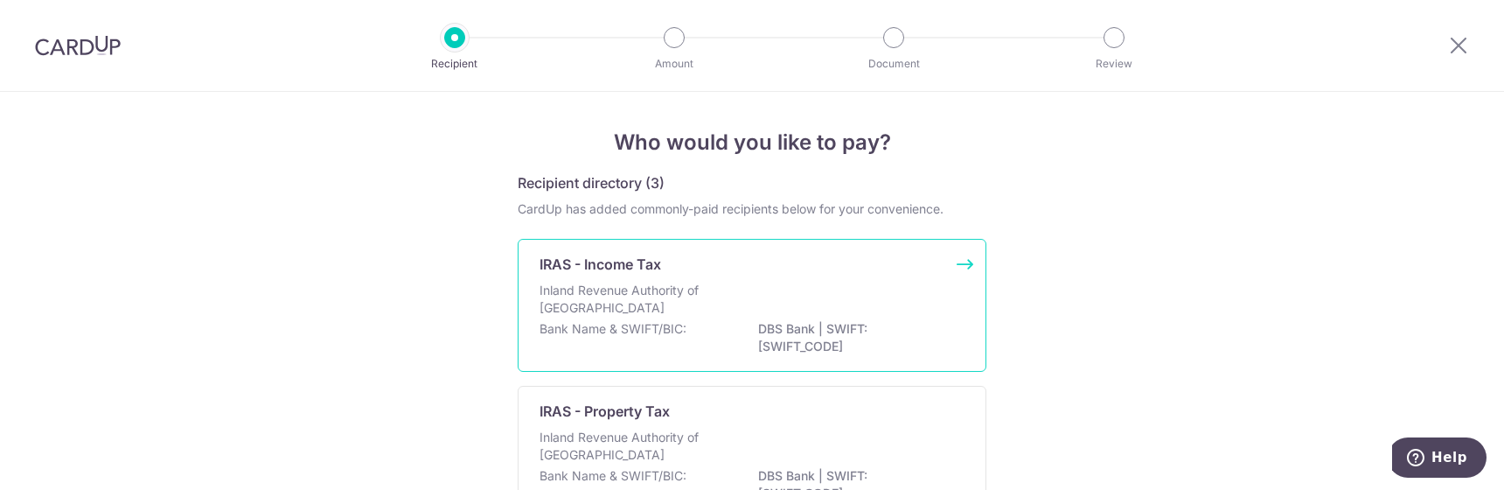
click at [714, 311] on p "Inland Revenue Authority of [GEOGRAPHIC_DATA]" at bounding box center [632, 299] width 185 height 35
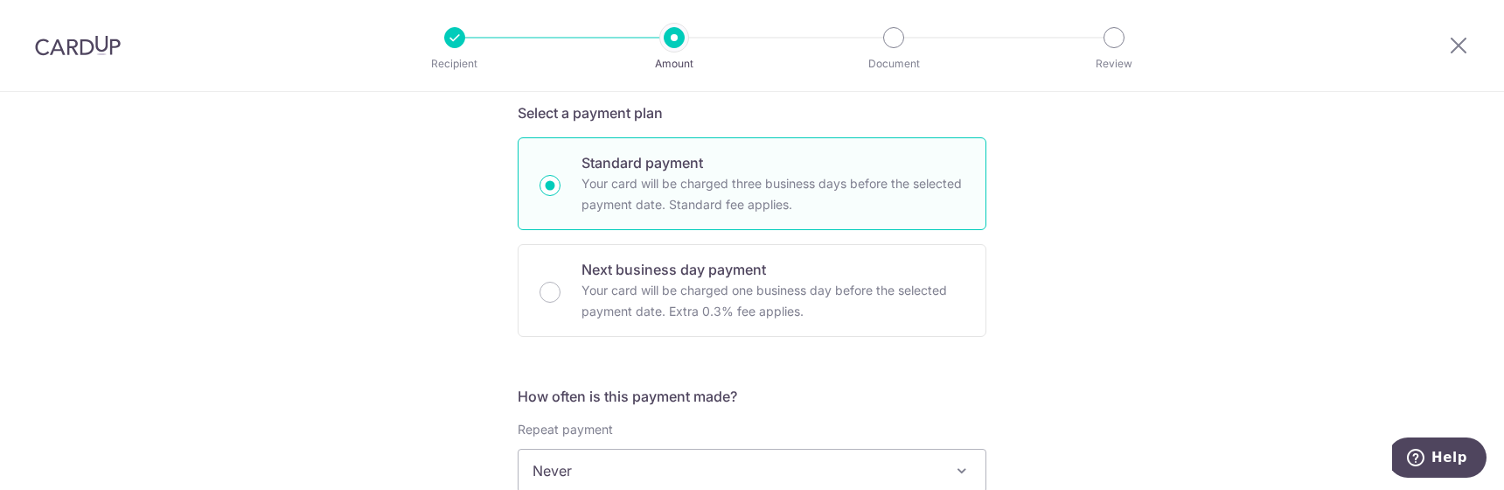
scroll to position [268, 0]
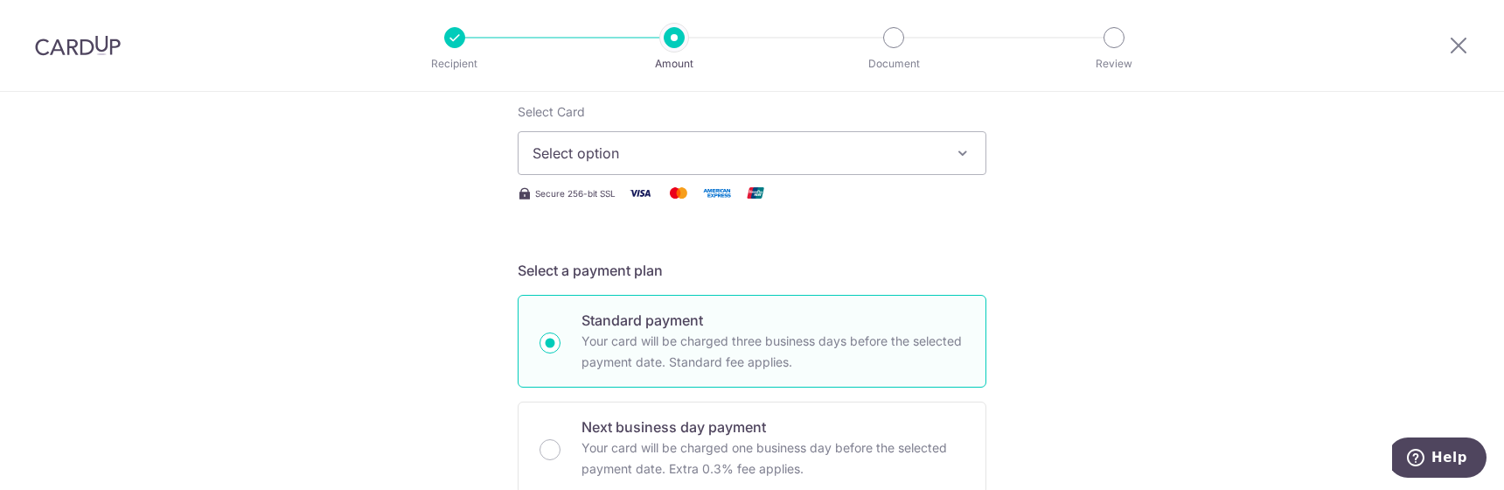
click at [965, 154] on icon "button" at bounding box center [962, 152] width 17 height 17
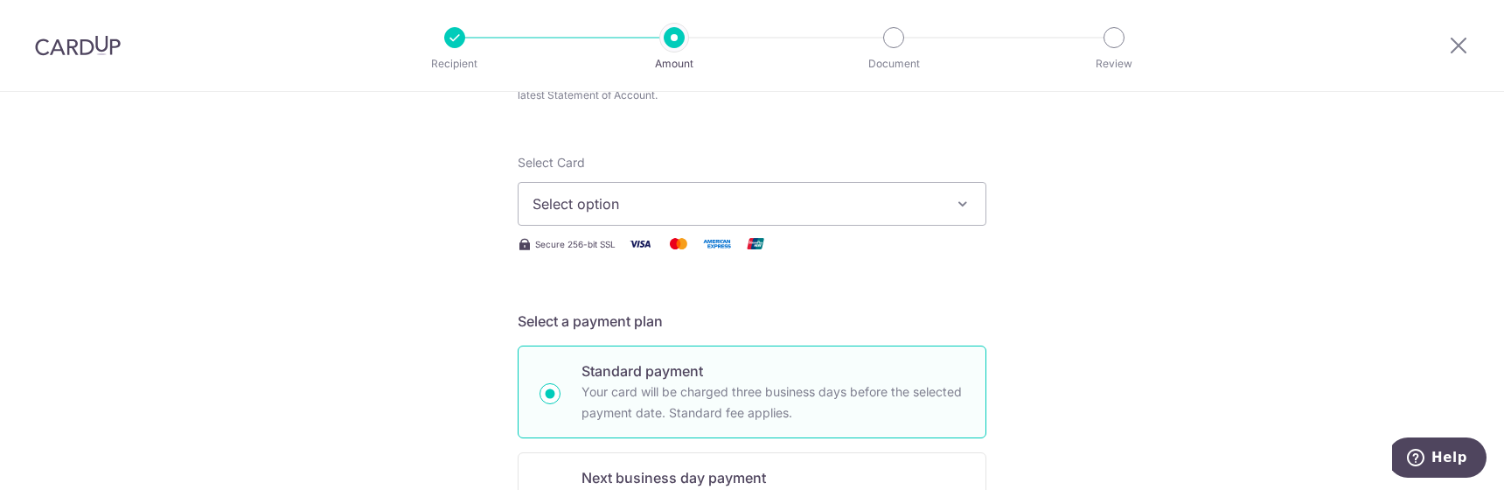
scroll to position [0, 0]
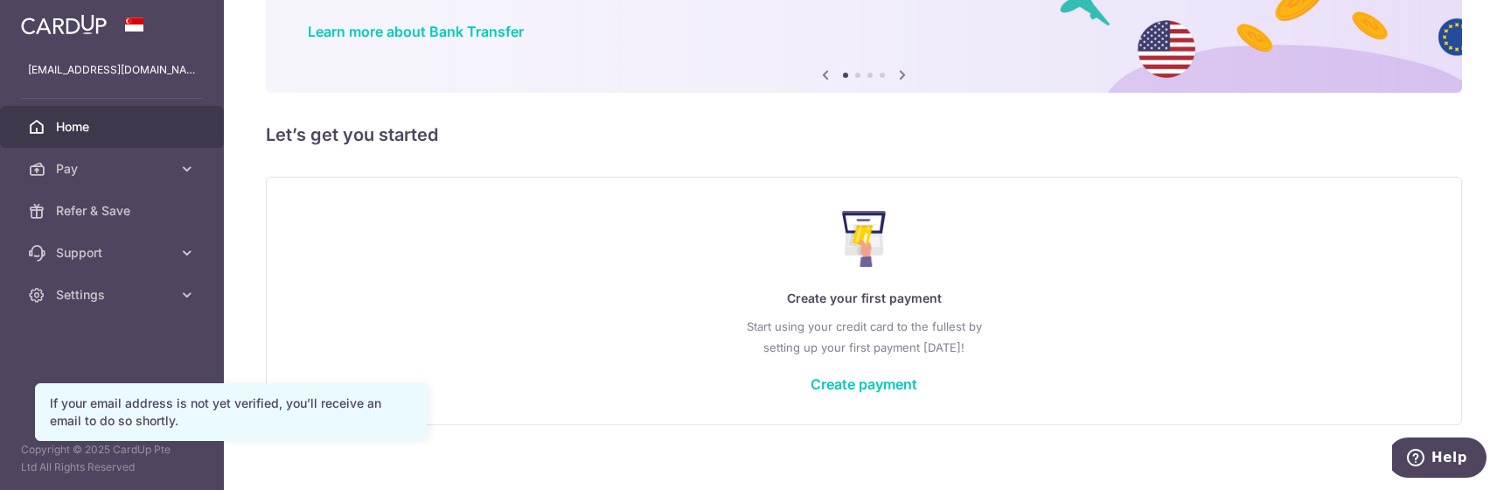
scroll to position [149, 0]
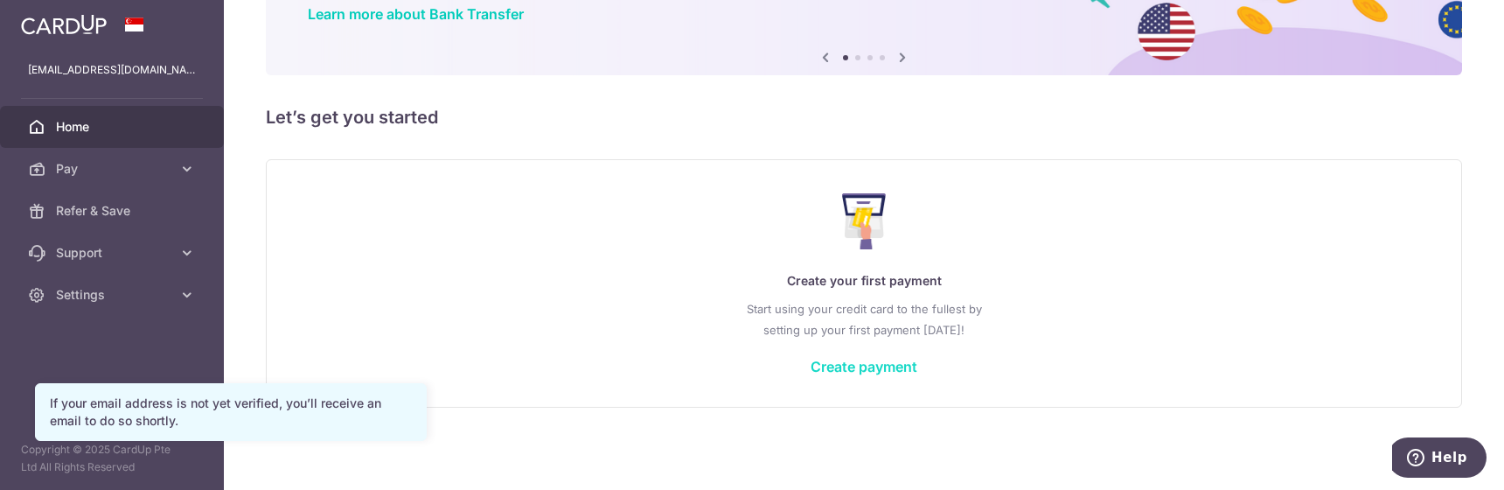
click at [831, 360] on link "Create payment" at bounding box center [864, 366] width 107 height 17
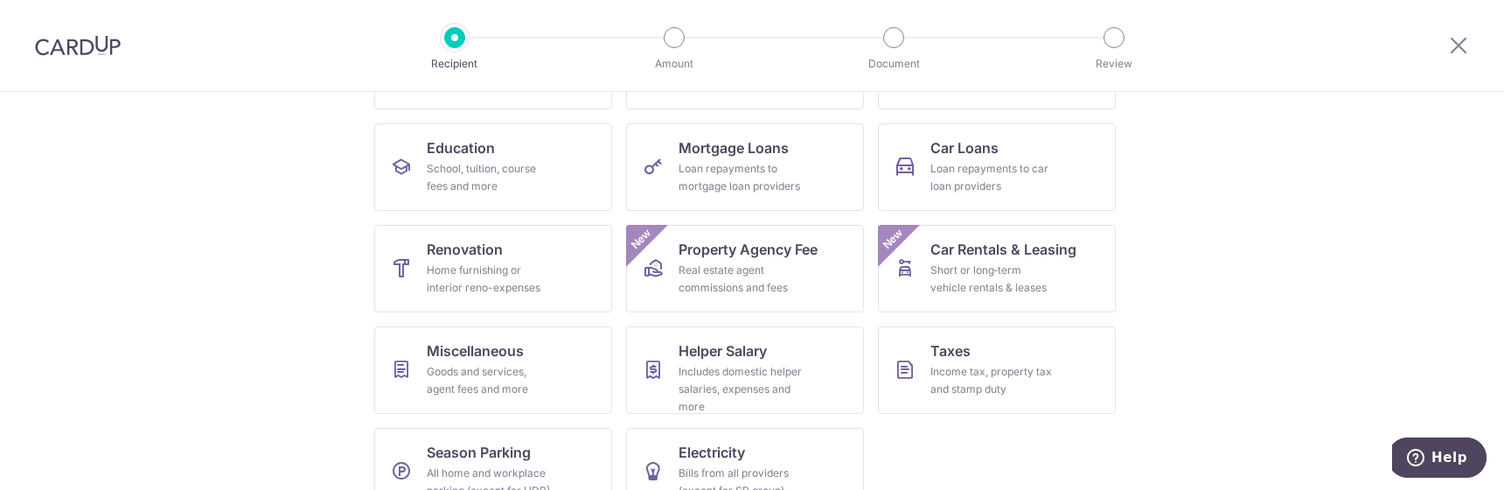
scroll to position [293, 0]
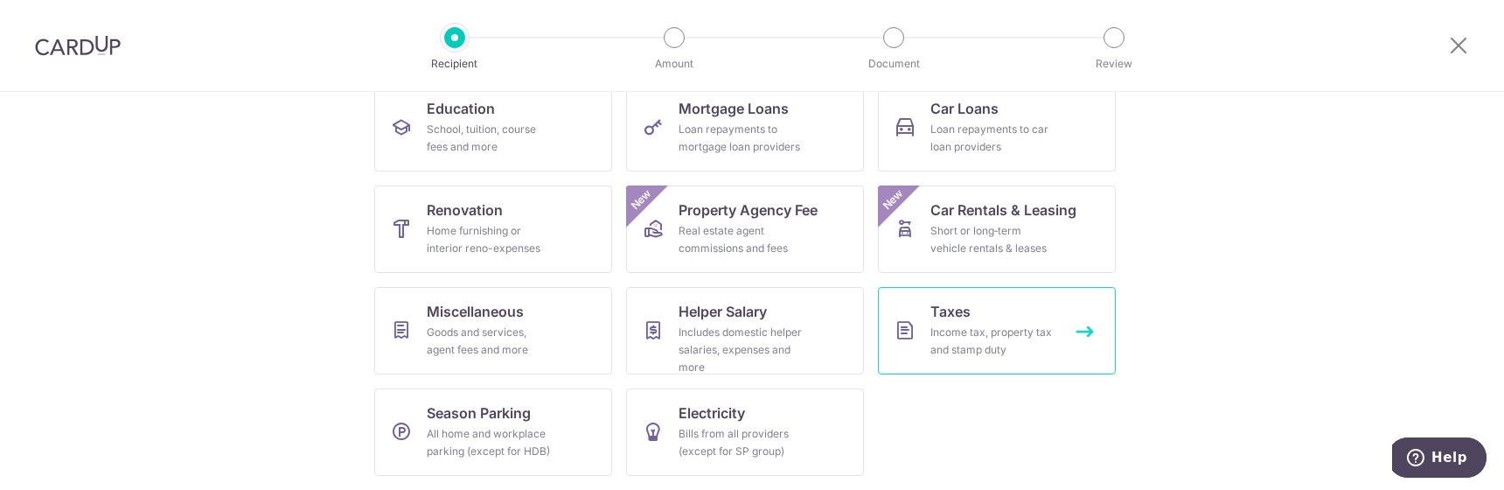
click at [990, 335] on div "Income tax, property tax and stamp duty" at bounding box center [993, 341] width 126 height 35
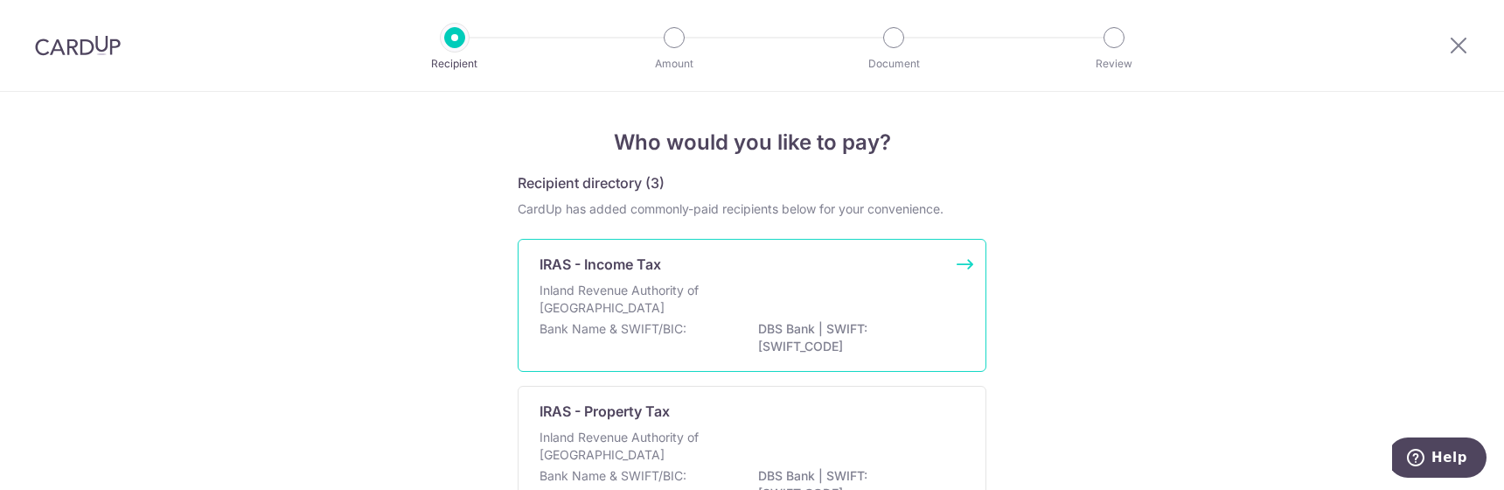
click at [670, 299] on p "Inland Revenue Authority of [GEOGRAPHIC_DATA]" at bounding box center [632, 299] width 185 height 35
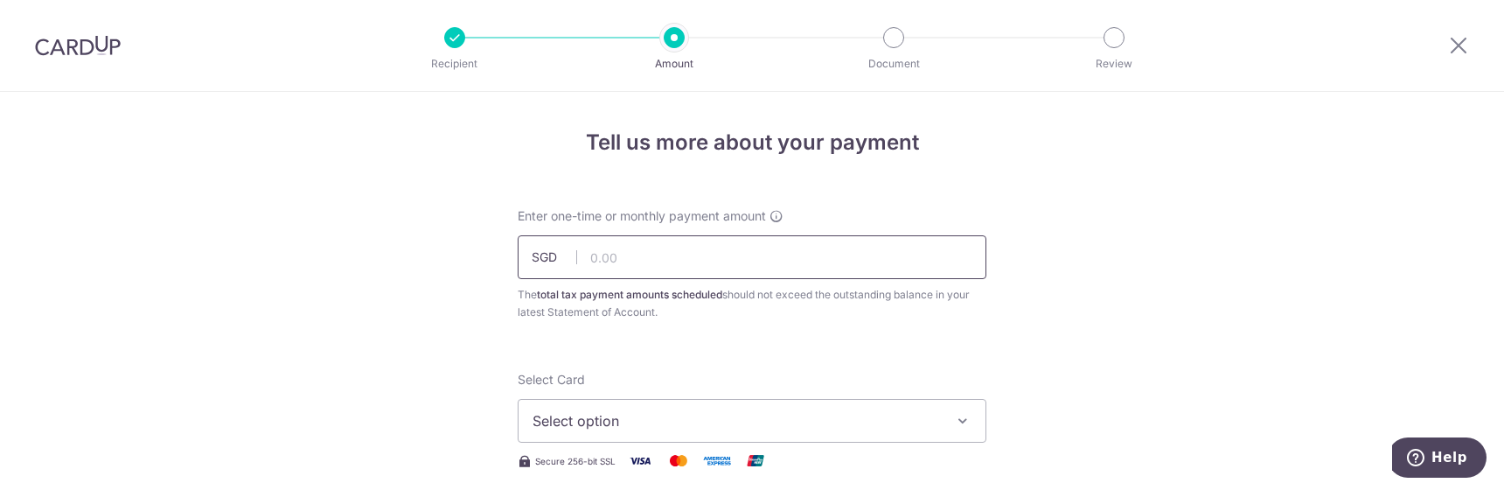
click at [667, 261] on input "text" at bounding box center [752, 257] width 469 height 44
